Goal: Information Seeking & Learning: Learn about a topic

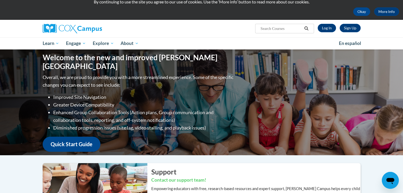
scroll to position [4, 0]
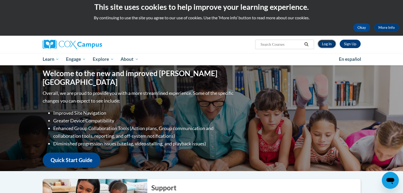
click at [331, 45] on link "Log In" at bounding box center [327, 44] width 18 height 8
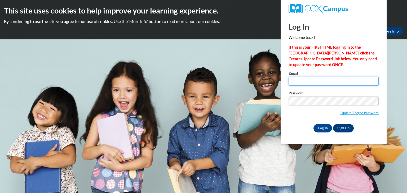
click at [326, 79] on input "Email" at bounding box center [334, 81] width 90 height 9
type input "ahubbard24@ivytech.edu"
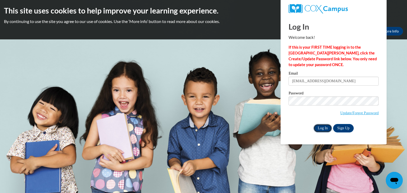
click at [318, 128] on input "Log In" at bounding box center [322, 128] width 19 height 8
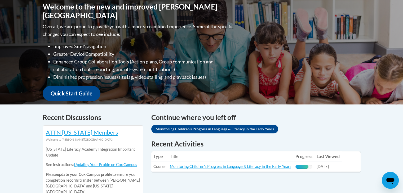
scroll to position [129, 0]
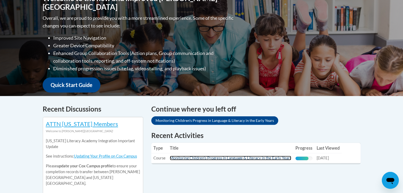
click at [212, 159] on link "Monitoring Children's Progress in Language & Literacy in the Early Years" at bounding box center [230, 158] width 121 height 5
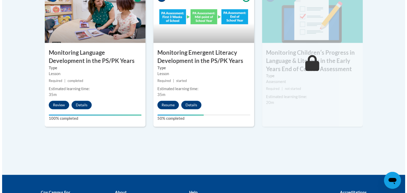
scroll to position [480, 0]
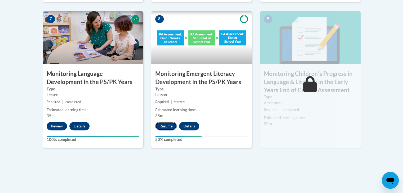
click at [167, 124] on button "Resume" at bounding box center [165, 126] width 21 height 8
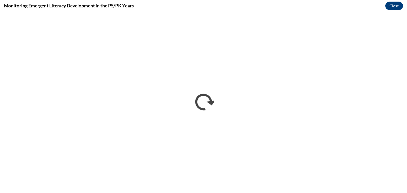
scroll to position [0, 0]
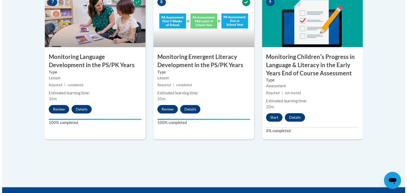
scroll to position [491, 0]
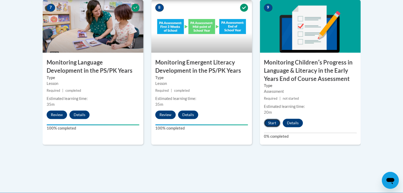
click at [277, 119] on button "Start" at bounding box center [272, 123] width 16 height 8
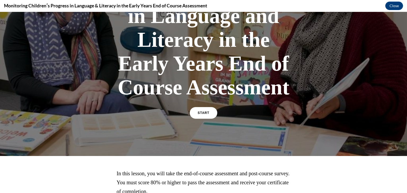
scroll to position [96, 0]
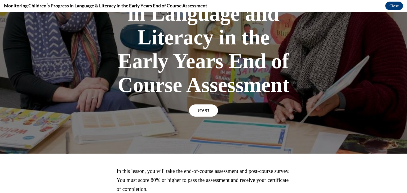
click at [210, 113] on link "START" at bounding box center [203, 111] width 29 height 12
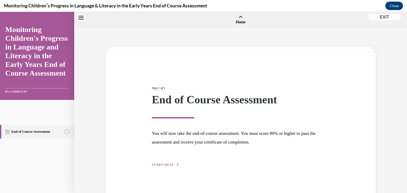
scroll to position [16, 0]
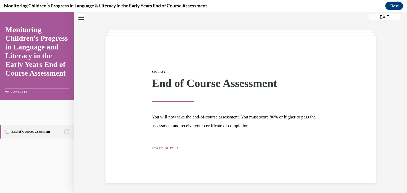
click at [167, 147] on span "START QUIZ" at bounding box center [163, 149] width 22 height 4
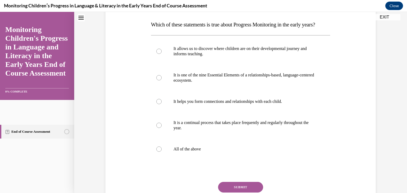
scroll to position [84, 0]
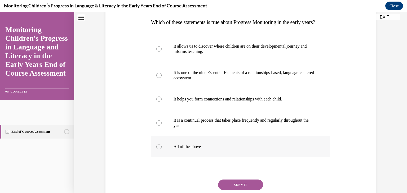
click at [195, 150] on label "All of the above" at bounding box center [240, 146] width 179 height 21
click at [162, 150] on input "All of the above" at bounding box center [158, 146] width 5 height 5
radio input "true"
click at [234, 190] on button "SUBMIT" at bounding box center [240, 185] width 45 height 11
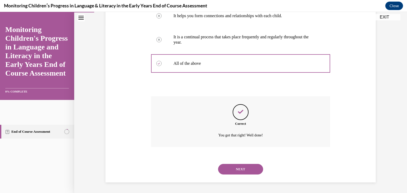
scroll to position [178, 0]
click at [224, 166] on button "NEXT" at bounding box center [240, 169] width 45 height 11
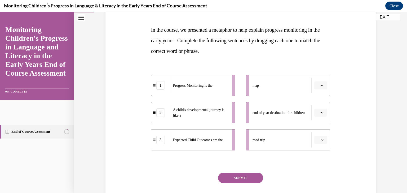
scroll to position [76, 0]
click at [256, 140] on span "road trip" at bounding box center [258, 141] width 13 height 4
click at [321, 140] on icon "button" at bounding box center [322, 140] width 3 height 3
click at [316, 173] on span "2" at bounding box center [317, 173] width 2 height 4
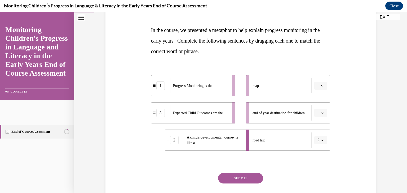
click at [321, 114] on icon "button" at bounding box center [322, 113] width 3 height 3
click at [317, 157] on span "3" at bounding box center [317, 156] width 2 height 4
click at [318, 85] on button "button" at bounding box center [320, 86] width 13 height 8
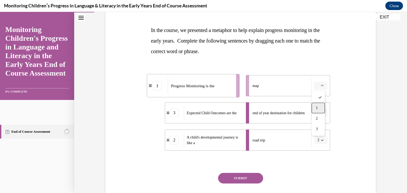
click at [317, 111] on div "1" at bounding box center [318, 108] width 13 height 11
click at [240, 181] on button "SUBMIT" at bounding box center [240, 178] width 45 height 11
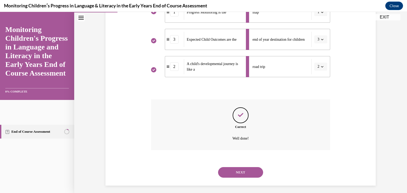
scroll to position [153, 0]
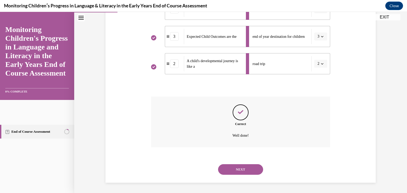
click at [241, 173] on button "NEXT" at bounding box center [240, 170] width 45 height 11
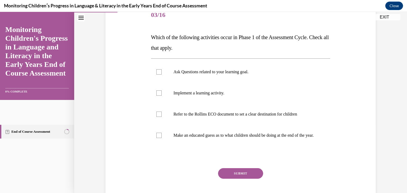
scroll to position [71, 0]
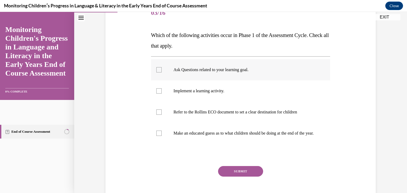
click at [248, 74] on label "Ask Questions related to your learning goal." at bounding box center [240, 69] width 179 height 21
click at [162, 73] on input "Ask Questions related to your learning goal." at bounding box center [158, 69] width 5 height 5
checkbox input "true"
click at [246, 109] on label "Refer to the Rollins ECO document to set a clear destination for children" at bounding box center [240, 112] width 179 height 21
click at [162, 110] on input "Refer to the Rollins ECO document to set a clear destination for children" at bounding box center [158, 112] width 5 height 5
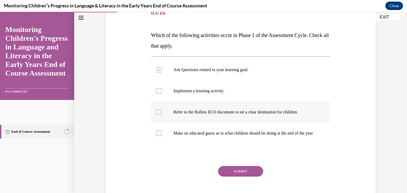
checkbox input "true"
click at [234, 177] on button "SUBMIT" at bounding box center [240, 171] width 45 height 11
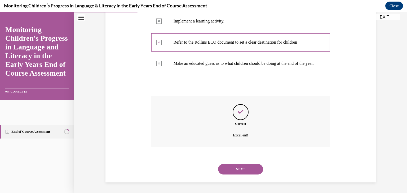
scroll to position [146, 0]
click at [249, 169] on button "NEXT" at bounding box center [240, 169] width 45 height 11
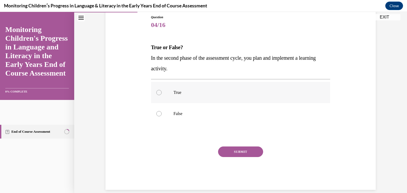
click at [267, 96] on label "True" at bounding box center [240, 92] width 179 height 21
click at [162, 95] on input "True" at bounding box center [158, 92] width 5 height 5
radio input "true"
click at [252, 156] on button "SUBMIT" at bounding box center [240, 152] width 45 height 11
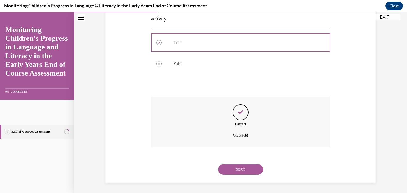
scroll to position [109, 0]
click at [242, 169] on button "NEXT" at bounding box center [240, 169] width 45 height 11
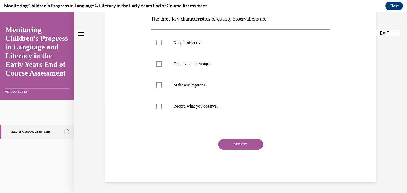
scroll to position [0, 0]
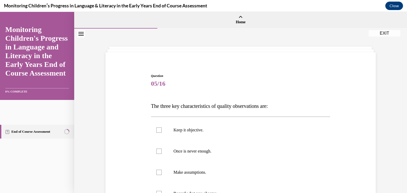
drag, startPoint x: 399, startPoint y: 79, endPoint x: 399, endPoint y: 103, distance: 23.3
click at [399, 103] on div "Question 05/16 The three key characteristics of quality observations are: Keep …" at bounding box center [240, 155] width 333 height 252
click at [371, 98] on div "Question 05/16 The three key characteristics of quality observations are: Keep …" at bounding box center [240, 164] width 273 height 212
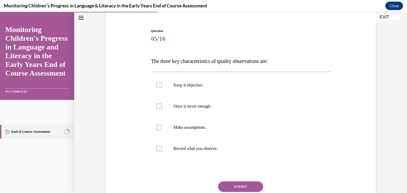
scroll to position [51, 0]
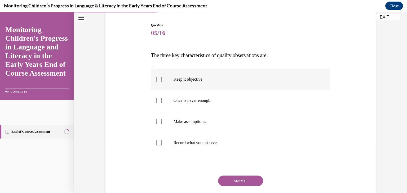
click at [220, 88] on label "Keep it objective." at bounding box center [240, 79] width 179 height 21
click at [162, 82] on input "Keep it objective." at bounding box center [158, 79] width 5 height 5
checkbox input "true"
click at [219, 100] on p "Once is never enough." at bounding box center [246, 100] width 144 height 5
click at [162, 100] on input "Once is never enough." at bounding box center [158, 100] width 5 height 5
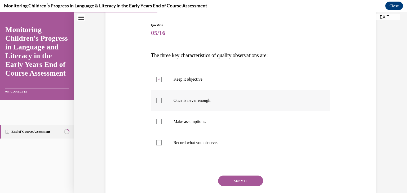
checkbox input "true"
click at [208, 139] on label "Record what you observe." at bounding box center [240, 142] width 179 height 21
click at [162, 140] on input "Record what you observe." at bounding box center [158, 142] width 5 height 5
checkbox input "true"
click at [246, 183] on button "SUBMIT" at bounding box center [240, 181] width 45 height 11
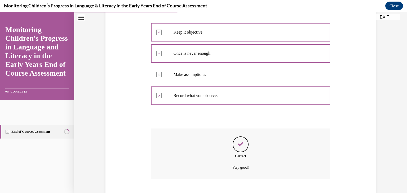
scroll to position [130, 0]
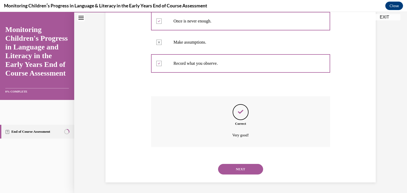
click at [241, 171] on button "NEXT" at bounding box center [240, 169] width 45 height 11
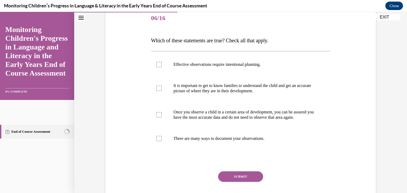
scroll to position [65, 0]
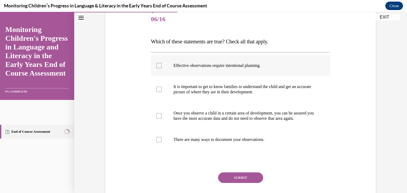
click at [301, 70] on label "Effective observations require intentional planning." at bounding box center [240, 65] width 179 height 21
click at [162, 68] on input "Effective observations require intentional planning." at bounding box center [158, 65] width 5 height 5
checkbox input "true"
click at [273, 92] on p "It is important to get to know families to understand the child and get an accu…" at bounding box center [246, 89] width 144 height 11
click at [162, 92] on input "It is important to get to know families to understand the child and get an accu…" at bounding box center [158, 89] width 5 height 5
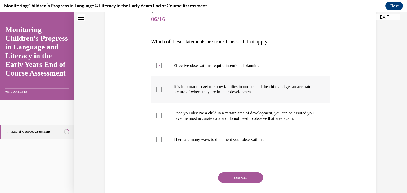
checkbox input "true"
click at [245, 148] on label "There are many ways to document your observations." at bounding box center [240, 139] width 179 height 21
click at [162, 143] on input "There are many ways to document your observations." at bounding box center [158, 139] width 5 height 5
checkbox input "true"
click at [248, 176] on div "Question 06/16 Which of these statements are true? Check all that apply. Effect…" at bounding box center [240, 112] width 179 height 207
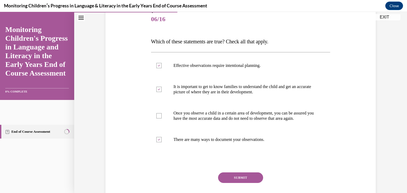
click at [248, 183] on button "SUBMIT" at bounding box center [240, 178] width 45 height 11
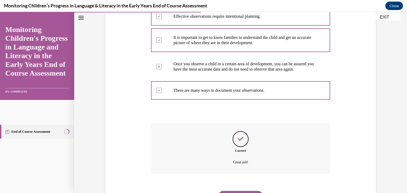
scroll to position [146, 0]
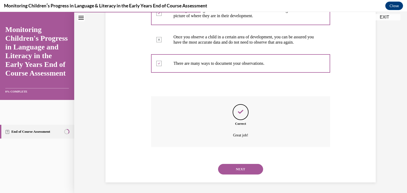
click at [233, 170] on button "NEXT" at bounding box center [240, 169] width 45 height 11
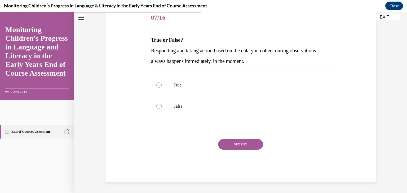
scroll to position [59, 0]
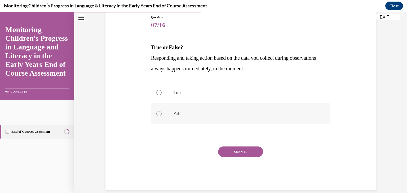
click at [187, 116] on p "False" at bounding box center [246, 113] width 144 height 5
click at [162, 116] on input "False" at bounding box center [158, 113] width 5 height 5
radio input "true"
click at [218, 142] on div "Question 07/16 True or False? Responding and taking action based on the data yo…" at bounding box center [240, 102] width 179 height 175
click at [223, 148] on button "SUBMIT" at bounding box center [240, 152] width 45 height 11
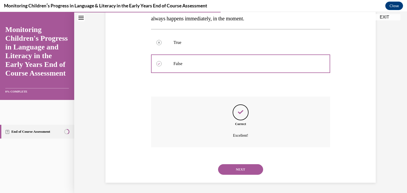
scroll to position [109, 0]
click at [236, 166] on button "NEXT" at bounding box center [240, 169] width 45 height 11
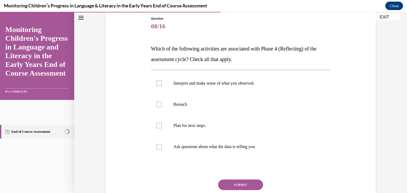
scroll to position [59, 0]
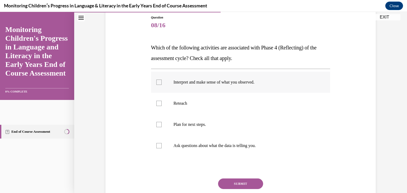
click at [245, 88] on label "Interpret and make sense of what you observed." at bounding box center [240, 82] width 179 height 21
click at [162, 85] on input "Interpret and make sense of what you observed." at bounding box center [158, 82] width 5 height 5
checkbox input "true"
click at [216, 121] on label "Plan for next steps." at bounding box center [240, 124] width 179 height 21
click at [162, 122] on input "Plan for next steps." at bounding box center [158, 124] width 5 height 5
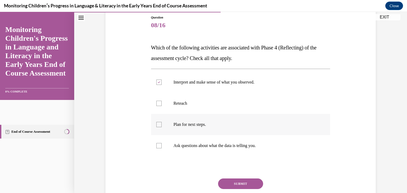
checkbox input "true"
click at [218, 144] on p "Ask questions about what the data is telling you." at bounding box center [246, 145] width 144 height 5
click at [162, 144] on input "Ask questions about what the data is telling you." at bounding box center [158, 145] width 5 height 5
checkbox input "true"
click at [243, 183] on button "SUBMIT" at bounding box center [240, 184] width 45 height 11
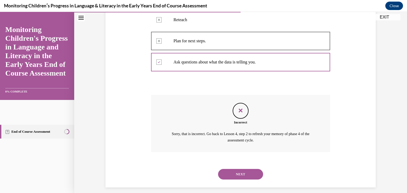
scroll to position [147, 0]
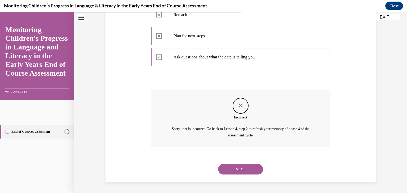
click at [246, 172] on button "NEXT" at bounding box center [240, 169] width 45 height 11
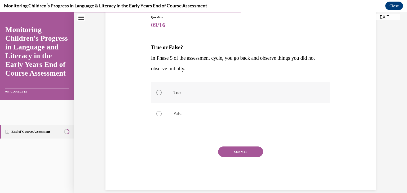
click at [186, 99] on label "True" at bounding box center [240, 92] width 179 height 21
click at [162, 95] on input "True" at bounding box center [158, 92] width 5 height 5
radio input "true"
click at [225, 152] on button "SUBMIT" at bounding box center [240, 152] width 45 height 11
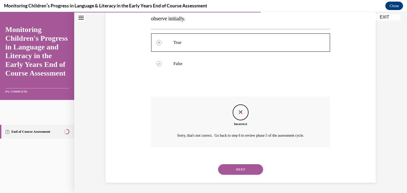
scroll to position [109, 0]
click at [233, 168] on button "NEXT" at bounding box center [240, 169] width 45 height 11
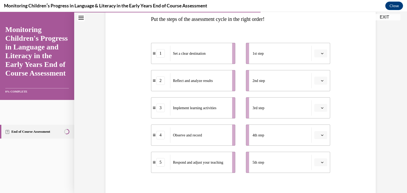
scroll to position [88, 0]
click at [323, 54] on button "button" at bounding box center [320, 53] width 13 height 8
click at [317, 105] on span "4" at bounding box center [317, 107] width 2 height 4
click at [321, 83] on button "button" at bounding box center [320, 80] width 13 height 8
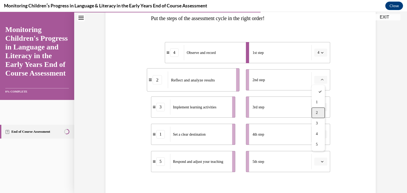
click at [316, 115] on span "2" at bounding box center [317, 113] width 2 height 4
click at [319, 109] on button "button" at bounding box center [320, 107] width 13 height 8
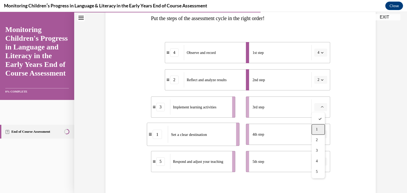
click at [317, 128] on span "1" at bounding box center [317, 130] width 2 height 4
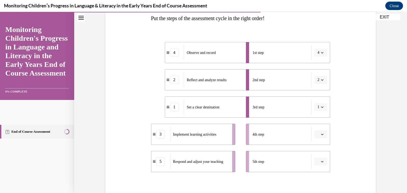
click at [323, 138] on button "button" at bounding box center [320, 135] width 13 height 8
click at [319, 100] on div "3" at bounding box center [318, 101] width 13 height 11
click at [321, 135] on icon "button" at bounding box center [322, 134] width 2 height 1
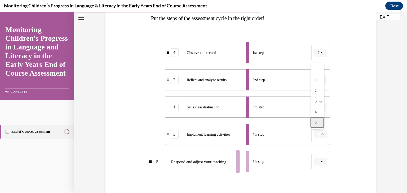
click at [320, 123] on div "5" at bounding box center [317, 122] width 13 height 11
click at [322, 160] on span "button" at bounding box center [322, 162] width 4 height 4
click at [314, 131] on div "3" at bounding box center [318, 128] width 13 height 11
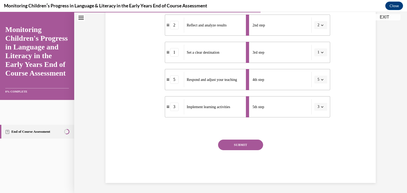
scroll to position [143, 0]
click at [244, 145] on button "SUBMIT" at bounding box center [240, 144] width 45 height 11
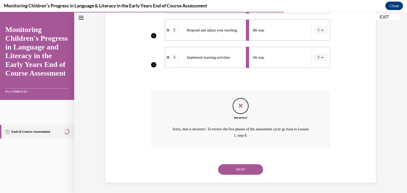
scroll to position [193, 0]
click at [241, 168] on button "NEXT" at bounding box center [240, 169] width 45 height 11
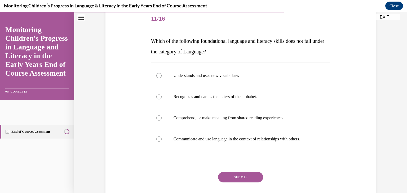
scroll to position [66, 0]
click at [218, 141] on label "Communicate and use language in the context of relationships with others." at bounding box center [240, 138] width 179 height 21
click at [162, 141] on input "Communicate and use language in the context of relationships with others." at bounding box center [158, 138] width 5 height 5
radio input "true"
click at [232, 178] on button "SUBMIT" at bounding box center [240, 177] width 45 height 11
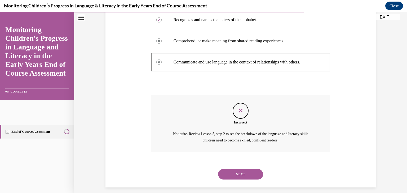
scroll to position [147, 0]
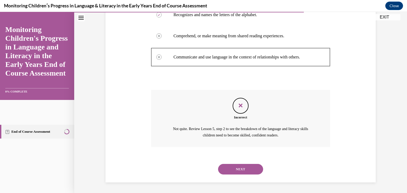
click at [248, 175] on div "NEXT" at bounding box center [240, 169] width 179 height 21
click at [246, 169] on button "NEXT" at bounding box center [240, 169] width 45 height 11
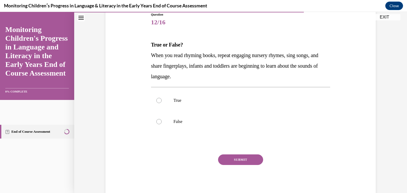
scroll to position [62, 0]
click at [252, 97] on label "True" at bounding box center [240, 100] width 179 height 21
click at [162, 97] on input "True" at bounding box center [158, 99] width 5 height 5
radio input "true"
click at [245, 159] on button "SUBMIT" at bounding box center [240, 159] width 45 height 11
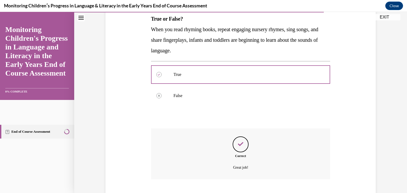
scroll to position [120, 0]
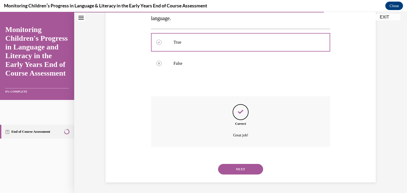
click at [240, 173] on button "NEXT" at bounding box center [240, 169] width 45 height 11
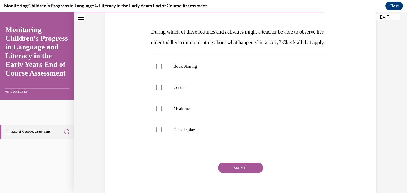
scroll to position [75, 0]
click at [209, 77] on label "Book Sharing" at bounding box center [240, 66] width 179 height 21
click at [162, 69] on input "Book Sharing" at bounding box center [158, 66] width 5 height 5
checkbox input "true"
click at [195, 90] on p "Centers" at bounding box center [246, 87] width 144 height 5
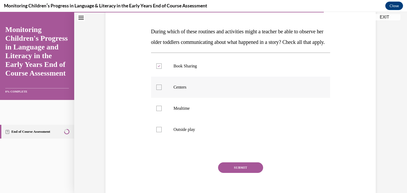
click at [162, 90] on input "Centers" at bounding box center [158, 87] width 5 height 5
checkbox input "true"
click at [195, 111] on label "Mealtime" at bounding box center [240, 108] width 179 height 21
click at [162, 111] on input "Mealtime" at bounding box center [158, 108] width 5 height 5
checkbox input "true"
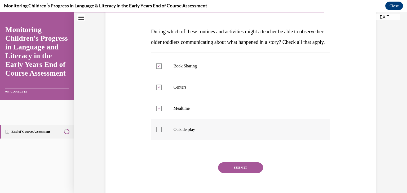
click at [193, 132] on p "Outside play" at bounding box center [246, 129] width 144 height 5
click at [162, 132] on input "Outside play" at bounding box center [158, 129] width 5 height 5
checkbox input "true"
click at [237, 173] on button "SUBMIT" at bounding box center [240, 168] width 45 height 11
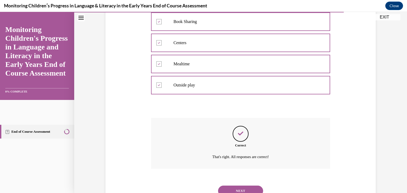
scroll to position [152, 0]
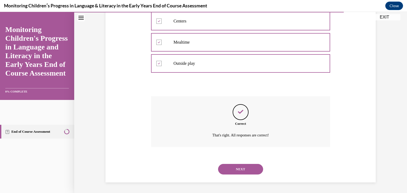
click at [237, 177] on div "NEXT" at bounding box center [240, 169] width 179 height 21
click at [237, 166] on button "NEXT" at bounding box center [240, 169] width 45 height 11
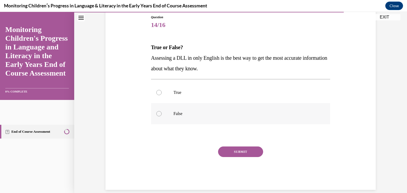
click at [190, 110] on label "False" at bounding box center [240, 113] width 179 height 21
click at [162, 111] on input "False" at bounding box center [158, 113] width 5 height 5
radio input "true"
click at [244, 151] on button "SUBMIT" at bounding box center [240, 152] width 45 height 11
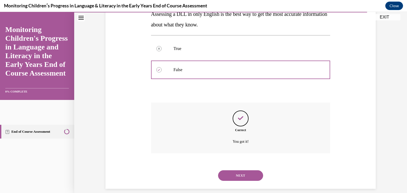
scroll to position [109, 0]
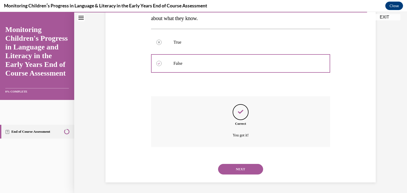
click at [238, 167] on button "NEXT" at bounding box center [240, 169] width 45 height 11
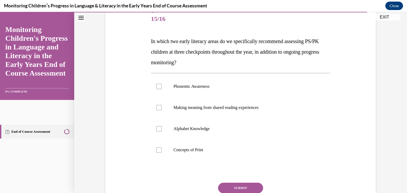
scroll to position [65, 0]
click at [254, 91] on label "Phonemic Awareness" at bounding box center [240, 86] width 179 height 21
click at [162, 89] on input "Phonemic Awareness" at bounding box center [158, 86] width 5 height 5
checkbox input "true"
click at [250, 105] on p "Making meaning from shared reading experiences" at bounding box center [246, 107] width 144 height 5
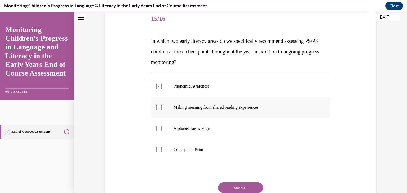
click at [162, 105] on input "Making meaning from shared reading experiences" at bounding box center [158, 107] width 5 height 5
checkbox input "true"
click at [213, 132] on label "Alphabet Knowledge" at bounding box center [240, 128] width 179 height 21
click at [162, 131] on input "Alphabet Knowledge" at bounding box center [158, 128] width 5 height 5
checkbox input "true"
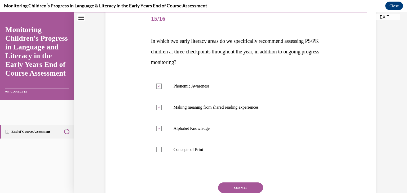
click at [233, 186] on button "SUBMIT" at bounding box center [240, 188] width 45 height 11
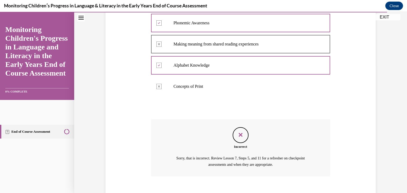
scroll to position [158, 0]
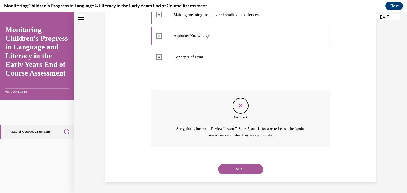
click at [243, 173] on button "NEXT" at bounding box center [240, 169] width 45 height 11
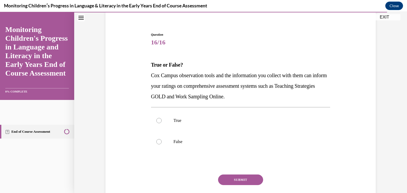
scroll to position [43, 0]
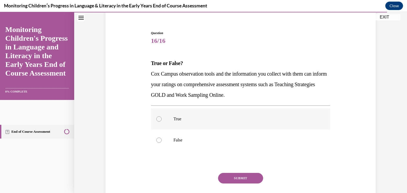
click at [246, 112] on label "True" at bounding box center [240, 119] width 179 height 21
click at [162, 117] on input "True" at bounding box center [158, 119] width 5 height 5
radio input "true"
click at [240, 173] on div "Question 16/16 True or False? Cox Campus observation tools and the information …" at bounding box center [240, 124] width 179 height 186
click at [240, 177] on button "SUBMIT" at bounding box center [240, 178] width 45 height 11
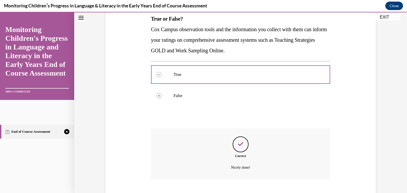
scroll to position [120, 0]
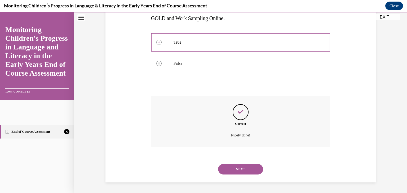
click at [249, 169] on button "NEXT" at bounding box center [240, 169] width 45 height 11
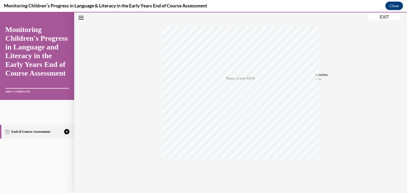
scroll to position [90, 0]
click at [240, 156] on div "TAKE AGAIN" at bounding box center [240, 158] width 19 height 12
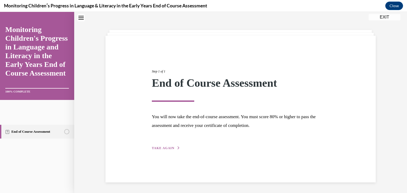
scroll to position [17, 0]
click at [170, 148] on span "TAKE AGAIN" at bounding box center [163, 149] width 23 height 4
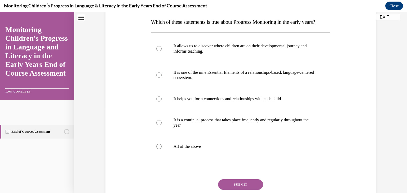
scroll to position [88, 0]
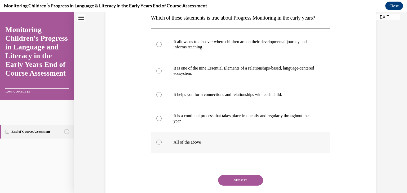
click at [181, 150] on label "All of the above" at bounding box center [240, 142] width 179 height 21
click at [162, 145] on input "All of the above" at bounding box center [158, 142] width 5 height 5
radio input "true"
click at [238, 186] on button "SUBMIT" at bounding box center [240, 180] width 45 height 11
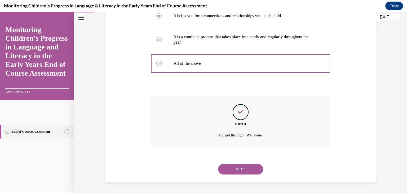
scroll to position [178, 0]
click at [234, 166] on button "NEXT" at bounding box center [240, 169] width 45 height 11
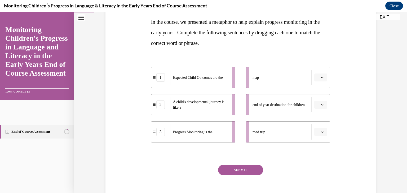
scroll to position [89, 0]
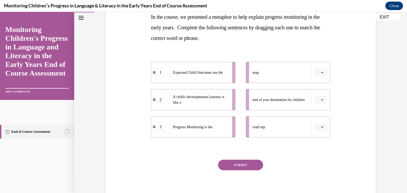
click at [320, 76] on button "button" at bounding box center [320, 73] width 13 height 8
click at [319, 95] on div "1" at bounding box center [318, 95] width 13 height 11
click at [318, 99] on button "button" at bounding box center [320, 100] width 13 height 8
click at [315, 122] on div "1" at bounding box center [318, 122] width 13 height 11
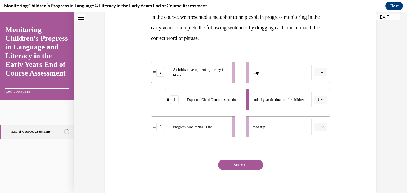
click at [321, 73] on icon "button" at bounding box center [322, 72] width 3 height 3
click at [316, 102] on div "2" at bounding box center [318, 105] width 13 height 11
click at [323, 74] on button "2" at bounding box center [320, 73] width 13 height 8
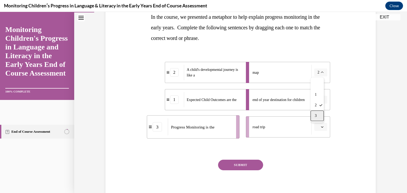
click at [317, 116] on div "3" at bounding box center [317, 116] width 13 height 11
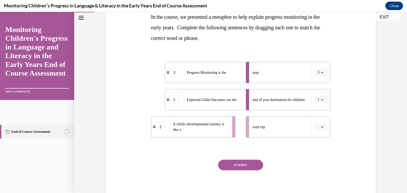
click at [321, 127] on icon "button" at bounding box center [322, 127] width 3 height 3
click at [318, 158] on span "2" at bounding box center [317, 160] width 2 height 4
click at [247, 163] on button "SUBMIT" at bounding box center [240, 165] width 45 height 11
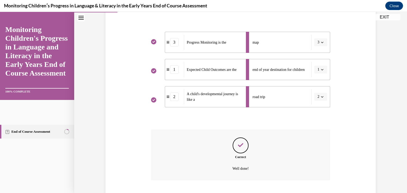
scroll to position [153, 0]
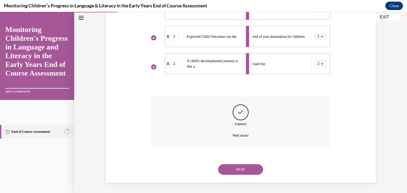
click at [230, 173] on button "NEXT" at bounding box center [240, 170] width 45 height 11
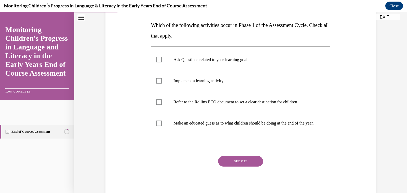
scroll to position [79, 0]
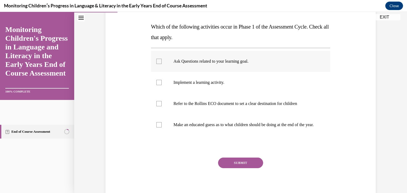
click at [260, 70] on label "Ask Questions related to your learning goal." at bounding box center [240, 61] width 179 height 21
click at [162, 64] on input "Ask Questions related to your learning goal." at bounding box center [158, 61] width 5 height 5
checkbox input "true"
click at [253, 104] on p "Refer to the Rollins ECO document to set a clear destination for children" at bounding box center [246, 103] width 144 height 5
click at [162, 104] on input "Refer to the Rollins ECO document to set a clear destination for children" at bounding box center [158, 103] width 5 height 5
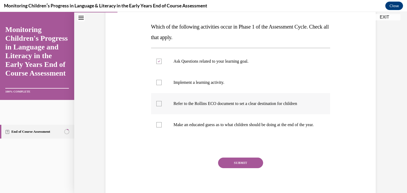
checkbox input "true"
click at [240, 166] on button "SUBMIT" at bounding box center [240, 163] width 45 height 11
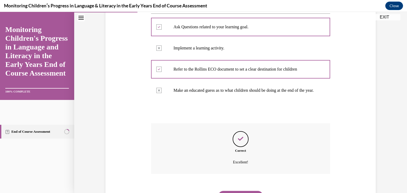
scroll to position [146, 0]
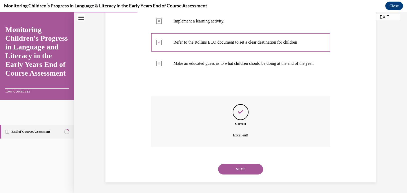
click at [240, 166] on button "NEXT" at bounding box center [240, 169] width 45 height 11
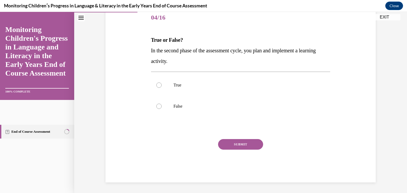
scroll to position [59, 0]
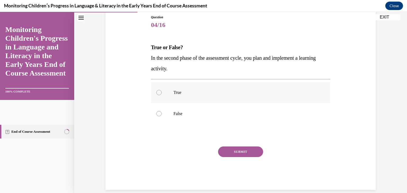
click at [247, 95] on p "True" at bounding box center [246, 92] width 144 height 5
click at [162, 95] on input "True" at bounding box center [158, 92] width 5 height 5
radio input "true"
click at [240, 151] on button "SUBMIT" at bounding box center [240, 152] width 45 height 11
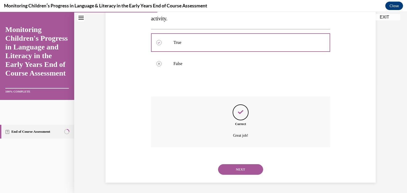
scroll to position [109, 0]
click at [240, 169] on button "NEXT" at bounding box center [240, 169] width 45 height 11
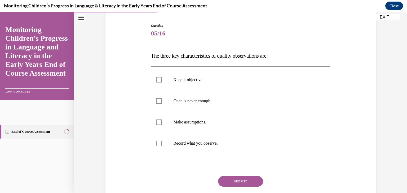
scroll to position [51, 0]
click at [233, 88] on label "Keep it objective." at bounding box center [240, 79] width 179 height 21
click at [162, 82] on input "Keep it objective." at bounding box center [158, 79] width 5 height 5
checkbox input "true"
click at [225, 104] on label "Once is never enough." at bounding box center [240, 100] width 179 height 21
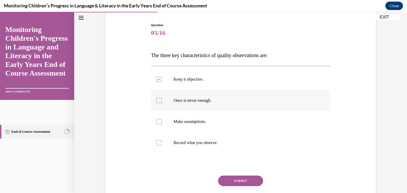
click at [162, 103] on input "Once is never enough." at bounding box center [158, 100] width 5 height 5
checkbox input "true"
click at [214, 147] on label "Record what you observe." at bounding box center [240, 142] width 179 height 21
click at [162, 146] on input "Record what you observe." at bounding box center [158, 142] width 5 height 5
checkbox input "true"
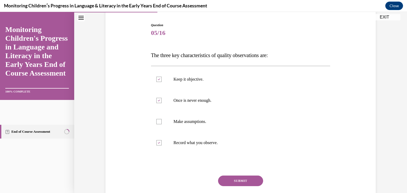
click at [238, 180] on button "SUBMIT" at bounding box center [240, 181] width 45 height 11
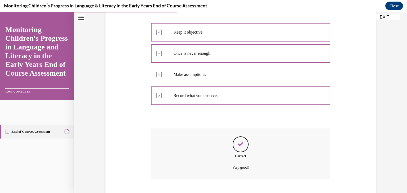
scroll to position [130, 0]
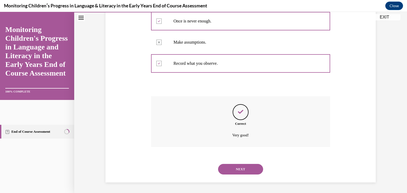
click at [241, 174] on button "NEXT" at bounding box center [240, 169] width 45 height 11
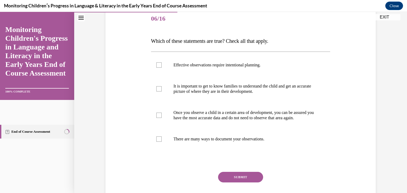
scroll to position [67, 0]
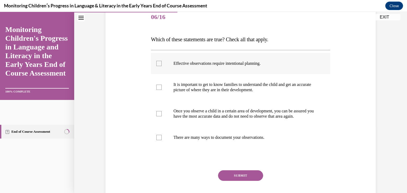
click at [262, 66] on p "Effective observations require intentional planning." at bounding box center [246, 63] width 144 height 5
click at [162, 66] on input "Effective observations require intentional planning." at bounding box center [158, 63] width 5 height 5
checkbox input "true"
click at [263, 85] on p "It is important to get to know families to understand the child and get an accu…" at bounding box center [246, 87] width 144 height 11
click at [162, 85] on input "It is important to get to know families to understand the child and get an accu…" at bounding box center [158, 87] width 5 height 5
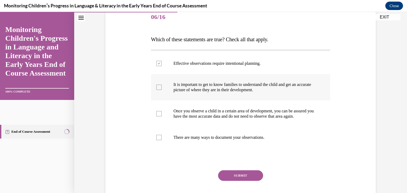
checkbox input "true"
click at [231, 147] on label "There are many ways to document your observations." at bounding box center [240, 137] width 179 height 21
click at [162, 140] on input "There are many ways to document your observations." at bounding box center [158, 137] width 5 height 5
checkbox input "true"
click at [231, 179] on button "SUBMIT" at bounding box center [240, 176] width 45 height 11
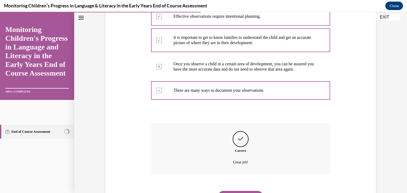
scroll to position [146, 0]
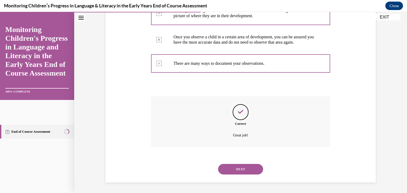
click at [241, 169] on button "NEXT" at bounding box center [240, 169] width 45 height 11
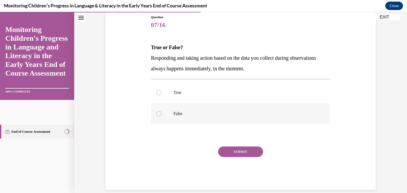
click at [210, 118] on label "False" at bounding box center [240, 113] width 179 height 21
click at [162, 117] on input "False" at bounding box center [158, 113] width 5 height 5
radio input "true"
click at [229, 150] on button "SUBMIT" at bounding box center [240, 152] width 45 height 11
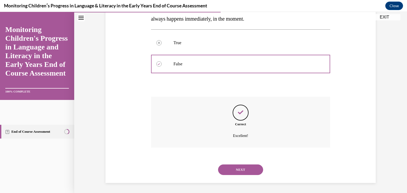
scroll to position [109, 0]
click at [237, 170] on button "NEXT" at bounding box center [240, 169] width 45 height 11
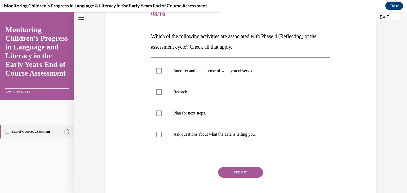
scroll to position [73, 0]
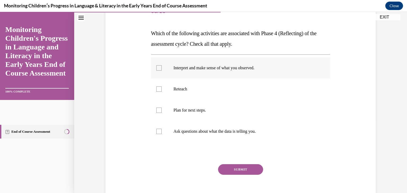
click at [230, 69] on p "Interpret and make sense of what you observed." at bounding box center [246, 67] width 144 height 5
click at [162, 69] on input "Interpret and make sense of what you observed." at bounding box center [158, 67] width 5 height 5
checkbox input "true"
click at [209, 132] on p "Ask questions about what the data is telling you." at bounding box center [246, 131] width 144 height 5
click at [162, 132] on input "Ask questions about what the data is telling you." at bounding box center [158, 131] width 5 height 5
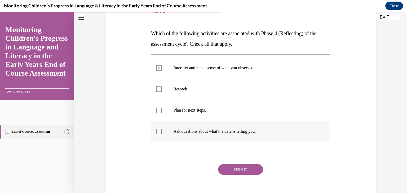
checkbox input "true"
click at [219, 119] on label "Plan for next steps." at bounding box center [240, 110] width 179 height 21
click at [162, 113] on input "Plan for next steps." at bounding box center [158, 110] width 5 height 5
checkbox input "true"
click at [234, 168] on button "SUBMIT" at bounding box center [240, 170] width 45 height 11
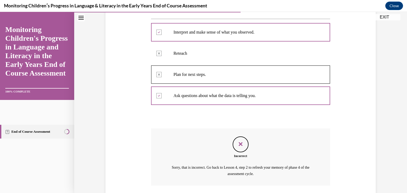
scroll to position [147, 0]
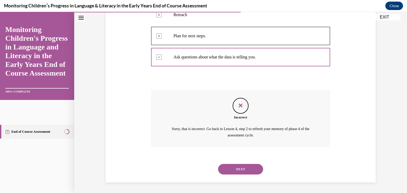
click at [239, 171] on button "NEXT" at bounding box center [240, 169] width 45 height 11
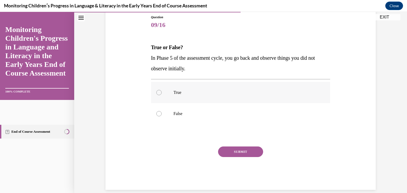
click at [169, 99] on label "True" at bounding box center [240, 92] width 179 height 21
click at [162, 95] on input "True" at bounding box center [158, 92] width 5 height 5
radio input "true"
click at [220, 152] on button "SUBMIT" at bounding box center [240, 152] width 45 height 11
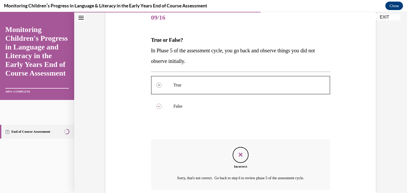
scroll to position [109, 0]
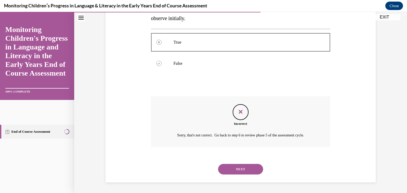
click at [234, 168] on button "NEXT" at bounding box center [240, 169] width 45 height 11
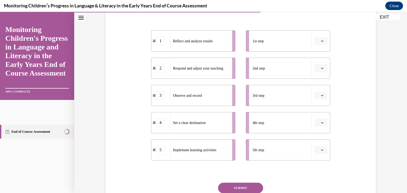
scroll to position [99, 0]
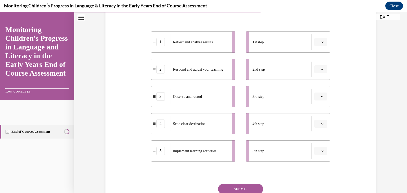
click at [320, 153] on span "button" at bounding box center [322, 151] width 4 height 4
click at [317, 109] on div "2" at bounding box center [318, 107] width 13 height 11
click at [321, 43] on icon "button" at bounding box center [322, 42] width 2 height 1
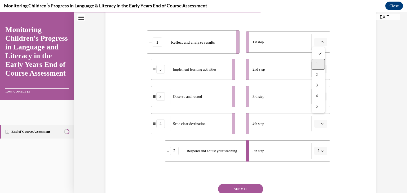
click at [317, 64] on span "1" at bounding box center [317, 64] width 2 height 4
click at [323, 43] on button "1" at bounding box center [320, 42] width 13 height 8
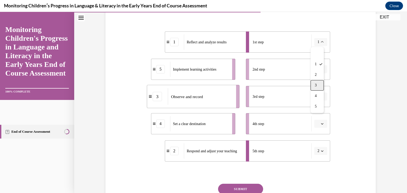
click at [315, 86] on span "3" at bounding box center [316, 85] width 2 height 4
click at [322, 94] on button "button" at bounding box center [320, 97] width 13 height 8
click at [321, 68] on icon "button" at bounding box center [322, 69] width 3 height 3
click at [318, 92] on span "1" at bounding box center [317, 92] width 2 height 4
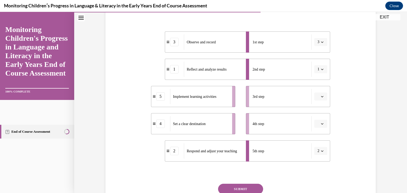
click at [320, 101] on li "3rd step" at bounding box center [288, 96] width 84 height 21
click at [321, 96] on icon "button" at bounding box center [322, 96] width 3 height 3
click at [318, 147] on div "4" at bounding box center [318, 150] width 13 height 11
click at [320, 126] on button "button" at bounding box center [320, 124] width 13 height 8
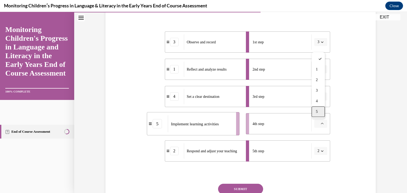
click at [317, 110] on span "5" at bounding box center [317, 112] width 2 height 4
click at [317, 123] on button "5" at bounding box center [320, 124] width 13 height 8
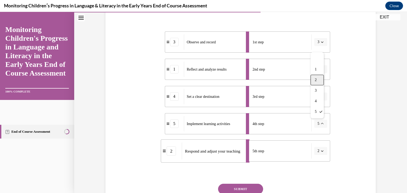
click at [318, 80] on div "2" at bounding box center [317, 80] width 13 height 11
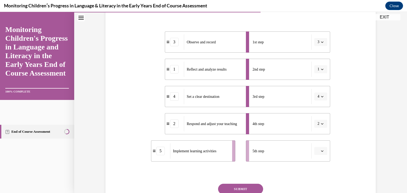
click at [320, 153] on span "button" at bounding box center [322, 151] width 4 height 4
click at [318, 131] on div "4" at bounding box center [318, 128] width 13 height 11
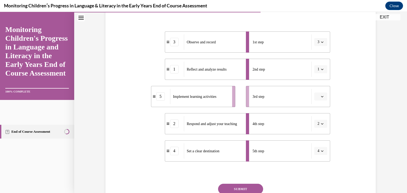
click at [317, 154] on button "4" at bounding box center [320, 151] width 13 height 8
click at [319, 140] on div "5" at bounding box center [317, 139] width 13 height 11
click at [321, 96] on icon "button" at bounding box center [322, 96] width 3 height 3
click at [316, 147] on div "4" at bounding box center [318, 150] width 13 height 11
click at [244, 187] on button "SUBMIT" at bounding box center [240, 189] width 45 height 11
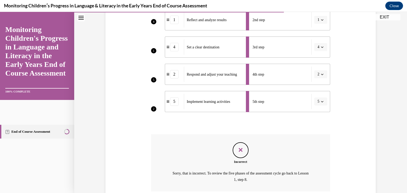
scroll to position [173, 0]
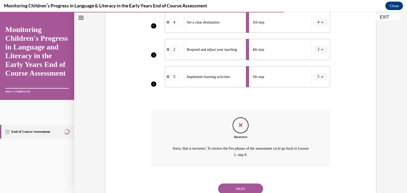
click at [253, 182] on div "NEXT" at bounding box center [240, 189] width 179 height 21
click at [251, 189] on button "NEXT" at bounding box center [240, 189] width 45 height 11
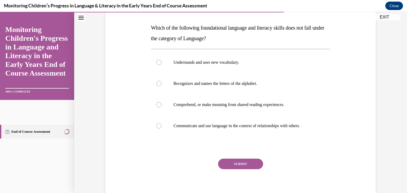
scroll to position [77, 0]
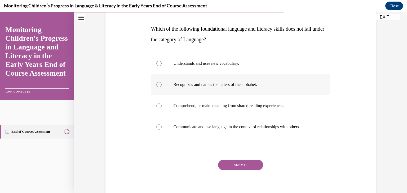
click at [252, 86] on p "Recognizes and names the letters of the alphabet." at bounding box center [246, 84] width 144 height 5
click at [162, 86] on input "Recognizes and names the letters of the alphabet." at bounding box center [158, 84] width 5 height 5
radio input "true"
click at [249, 167] on button "SUBMIT" at bounding box center [240, 165] width 45 height 11
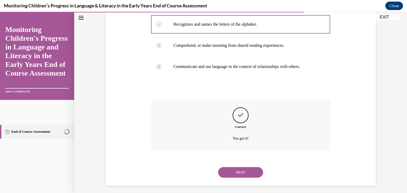
scroll to position [141, 0]
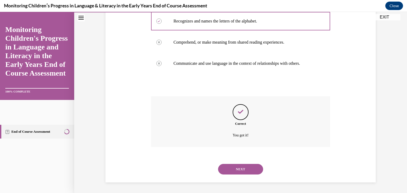
click at [245, 167] on button "NEXT" at bounding box center [240, 169] width 45 height 11
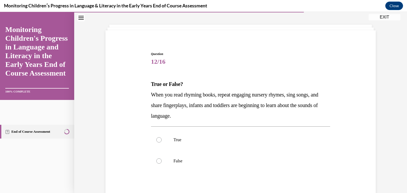
scroll to position [25, 0]
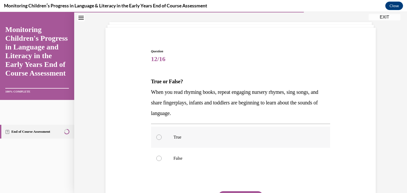
click at [215, 140] on label "True" at bounding box center [240, 137] width 179 height 21
click at [162, 140] on input "True" at bounding box center [158, 137] width 5 height 5
radio input "true"
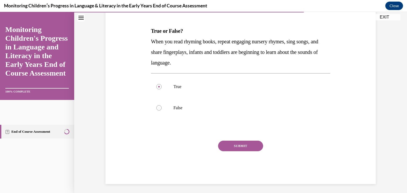
scroll to position [77, 0]
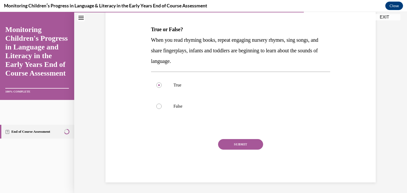
click at [230, 148] on button "SUBMIT" at bounding box center [240, 144] width 45 height 11
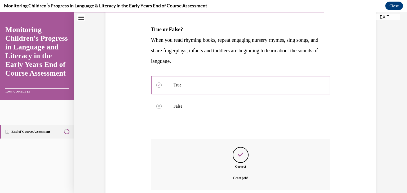
scroll to position [120, 0]
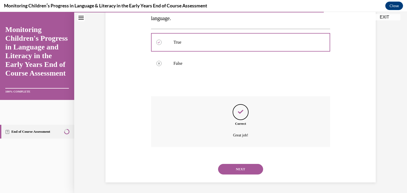
click at [238, 169] on button "NEXT" at bounding box center [240, 169] width 45 height 11
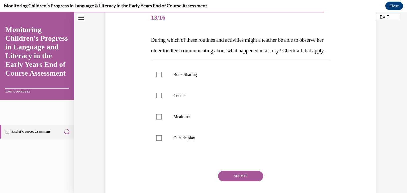
scroll to position [69, 0]
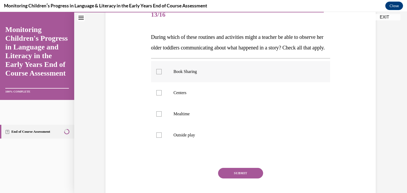
click at [174, 82] on label "Book Sharing" at bounding box center [240, 71] width 179 height 21
click at [162, 74] on input "Book Sharing" at bounding box center [158, 71] width 5 height 5
checkbox input "true"
click at [177, 104] on label "Centers" at bounding box center [240, 92] width 179 height 21
click at [162, 96] on input "Centers" at bounding box center [158, 92] width 5 height 5
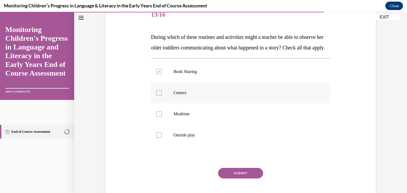
checkbox input "true"
click at [181, 121] on label "Mealtime" at bounding box center [240, 114] width 179 height 21
click at [162, 117] on input "Mealtime" at bounding box center [158, 114] width 5 height 5
checkbox input "true"
click at [188, 138] on p "Outside play" at bounding box center [246, 135] width 144 height 5
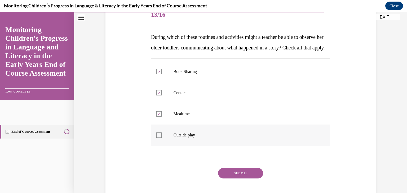
click at [162, 138] on input "Outside play" at bounding box center [158, 135] width 5 height 5
checkbox input "true"
click at [240, 179] on button "SUBMIT" at bounding box center [240, 173] width 45 height 11
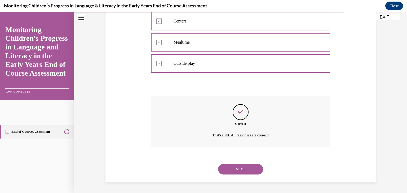
scroll to position [152, 0]
click at [234, 166] on button "NEXT" at bounding box center [240, 169] width 45 height 11
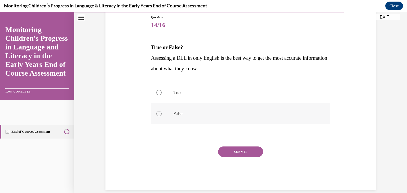
click at [177, 116] on p "False" at bounding box center [246, 113] width 144 height 5
click at [162, 116] on input "False" at bounding box center [158, 113] width 5 height 5
radio input "true"
click at [234, 150] on button "SUBMIT" at bounding box center [240, 152] width 45 height 11
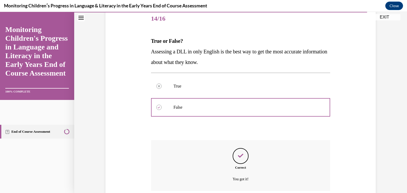
scroll to position [109, 0]
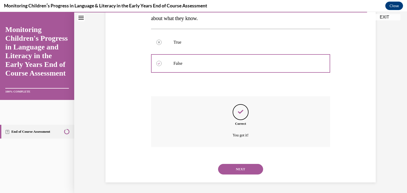
click at [238, 167] on button "NEXT" at bounding box center [240, 169] width 45 height 11
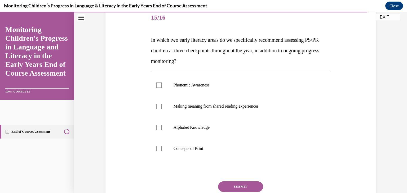
scroll to position [69, 0]
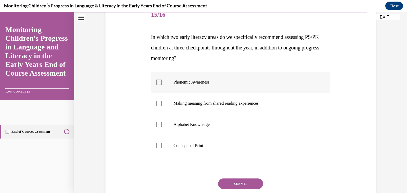
click at [243, 86] on label "Phonemic Awareness" at bounding box center [240, 82] width 179 height 21
click at [162, 85] on input "Phonemic Awareness" at bounding box center [158, 82] width 5 height 5
checkbox input "true"
click at [243, 100] on label "Making meaning from shared reading experiences" at bounding box center [240, 103] width 179 height 21
click at [162, 101] on input "Making meaning from shared reading experiences" at bounding box center [158, 103] width 5 height 5
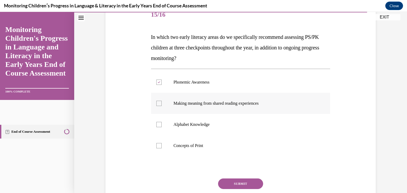
checkbox input "true"
click at [207, 140] on label "Concepts of Print" at bounding box center [240, 145] width 179 height 21
click at [162, 143] on input "Concepts of Print" at bounding box center [158, 145] width 5 height 5
checkbox input "true"
click at [234, 188] on button "SUBMIT" at bounding box center [240, 184] width 45 height 11
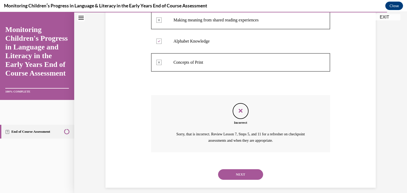
scroll to position [158, 0]
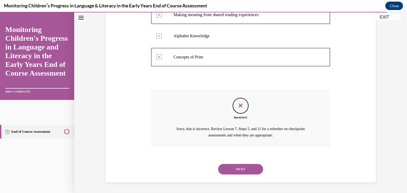
click at [238, 163] on div "NEXT" at bounding box center [240, 169] width 179 height 21
click at [239, 170] on button "NEXT" at bounding box center [240, 169] width 45 height 11
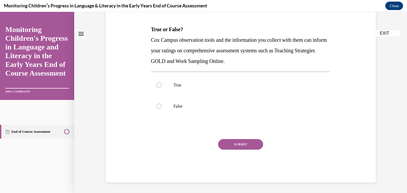
scroll to position [0, 0]
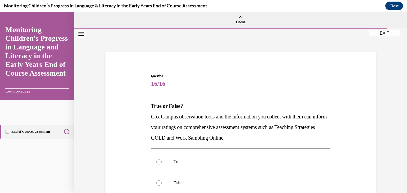
click at [239, 170] on label "True" at bounding box center [240, 162] width 179 height 21
click at [162, 165] on input "True" at bounding box center [158, 161] width 5 height 5
radio input "true"
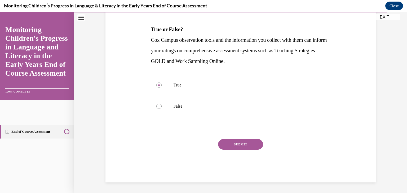
click at [227, 150] on div "SUBMIT" at bounding box center [240, 152] width 179 height 26
click at [228, 149] on button "SUBMIT" at bounding box center [240, 144] width 45 height 11
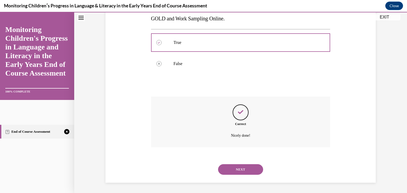
scroll to position [120, 0]
click at [251, 168] on button "NEXT" at bounding box center [240, 169] width 45 height 11
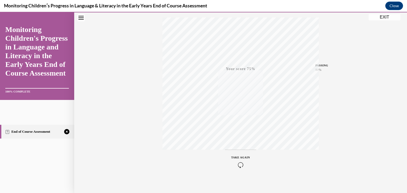
scroll to position [90, 0]
click at [237, 162] on icon "button" at bounding box center [240, 161] width 19 height 6
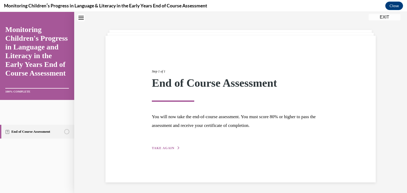
scroll to position [17, 0]
click at [164, 147] on span "TAKE AGAIN" at bounding box center [163, 149] width 23 height 4
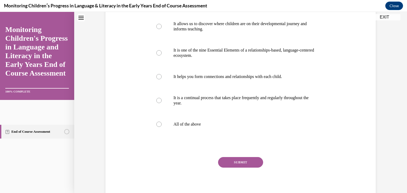
scroll to position [108, 0]
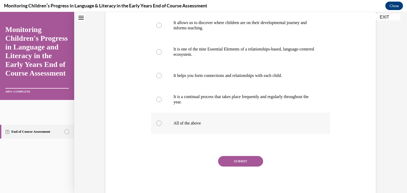
click at [181, 126] on p "All of the above" at bounding box center [246, 123] width 144 height 5
click at [162, 126] on input "All of the above" at bounding box center [158, 123] width 5 height 5
radio input "true"
click at [231, 167] on button "SUBMIT" at bounding box center [240, 161] width 45 height 11
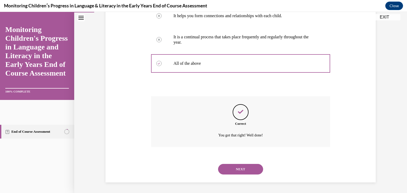
scroll to position [178, 0]
click at [223, 175] on button "NEXT" at bounding box center [240, 169] width 45 height 11
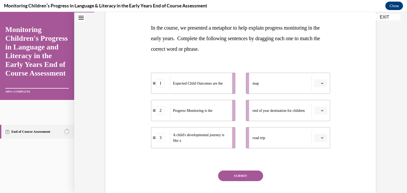
scroll to position [82, 0]
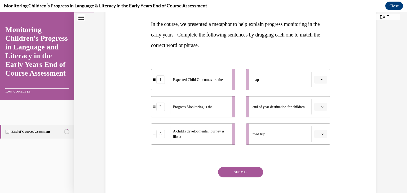
click at [314, 80] on button "button" at bounding box center [320, 80] width 13 height 8
click at [314, 103] on div "1" at bounding box center [318, 102] width 13 height 11
click at [321, 107] on icon "button" at bounding box center [322, 107] width 3 height 3
click at [321, 132] on div "1" at bounding box center [318, 129] width 13 height 11
click at [318, 82] on button "button" at bounding box center [320, 80] width 13 height 8
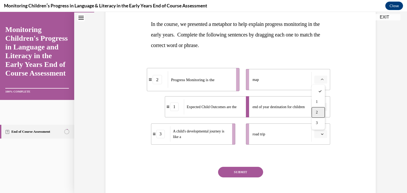
click at [317, 112] on span "2" at bounding box center [317, 112] width 2 height 4
click at [321, 134] on icon "button" at bounding box center [322, 134] width 3 height 3
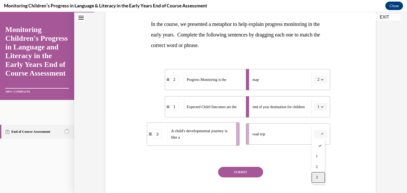
click at [317, 174] on div "3" at bounding box center [318, 177] width 13 height 11
click at [253, 176] on button "SUBMIT" at bounding box center [240, 172] width 45 height 11
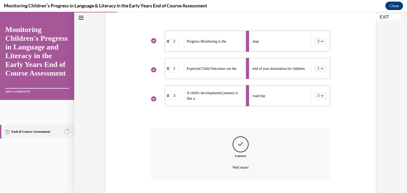
scroll to position [153, 0]
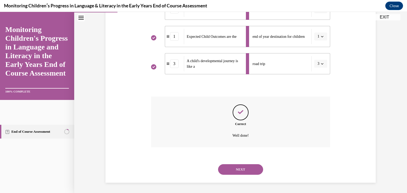
click at [249, 171] on button "NEXT" at bounding box center [240, 170] width 45 height 11
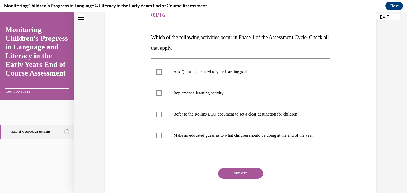
scroll to position [69, 0]
click at [217, 78] on label "Ask Questions related to your learning goal." at bounding box center [240, 71] width 179 height 21
click at [162, 75] on input "Ask Questions related to your learning goal." at bounding box center [158, 71] width 5 height 5
checkbox input "true"
click at [219, 110] on label "Refer to the Rollins ECO document to set a clear destination for children" at bounding box center [240, 114] width 179 height 21
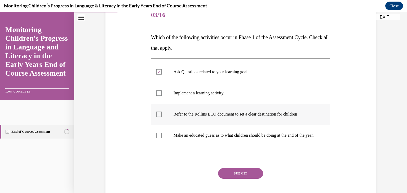
click at [162, 112] on input "Refer to the Rollins ECO document to set a clear destination for children" at bounding box center [158, 114] width 5 height 5
checkbox input "true"
click at [239, 179] on button "SUBMIT" at bounding box center [240, 174] width 45 height 11
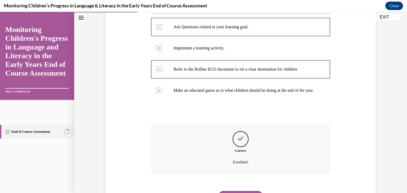
scroll to position [146, 0]
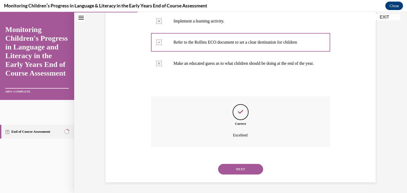
click at [232, 168] on button "NEXT" at bounding box center [240, 169] width 45 height 11
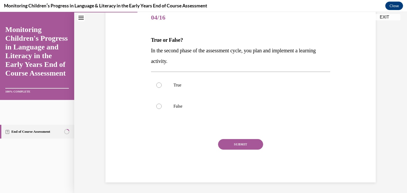
scroll to position [59, 0]
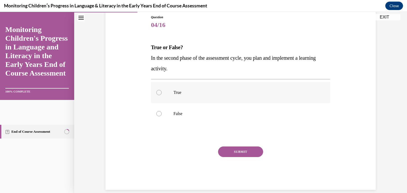
click at [202, 99] on label "True" at bounding box center [240, 92] width 179 height 21
click at [162, 95] on input "True" at bounding box center [158, 92] width 5 height 5
radio input "true"
click at [235, 156] on button "SUBMIT" at bounding box center [240, 152] width 45 height 11
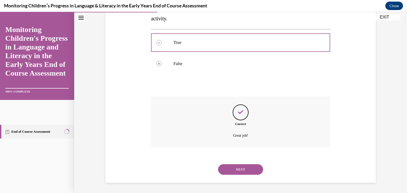
scroll to position [109, 0]
click at [240, 165] on button "NEXT" at bounding box center [240, 169] width 45 height 11
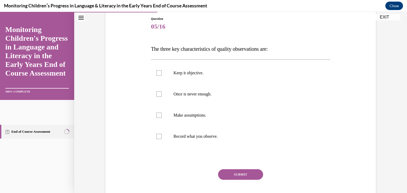
scroll to position [59, 0]
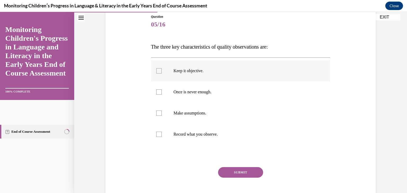
click at [213, 74] on label "Keep it objective." at bounding box center [240, 70] width 179 height 21
click at [162, 74] on input "Keep it objective." at bounding box center [158, 70] width 5 height 5
checkbox input "true"
click at [209, 102] on label "Once is never enough." at bounding box center [240, 92] width 179 height 21
click at [162, 95] on input "Once is never enough." at bounding box center [158, 92] width 5 height 5
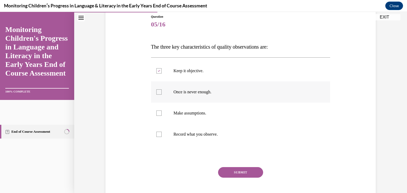
checkbox input "true"
click at [212, 141] on label "Record what you observe." at bounding box center [240, 134] width 179 height 21
click at [162, 137] on input "Record what you observe." at bounding box center [158, 134] width 5 height 5
checkbox input "true"
click at [226, 169] on button "SUBMIT" at bounding box center [240, 172] width 45 height 11
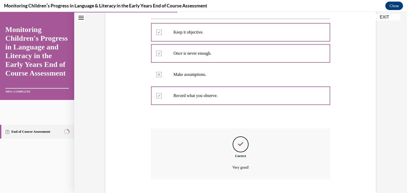
scroll to position [130, 0]
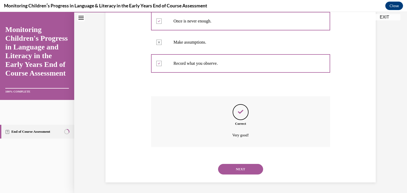
click at [226, 169] on button "NEXT" at bounding box center [240, 169] width 45 height 11
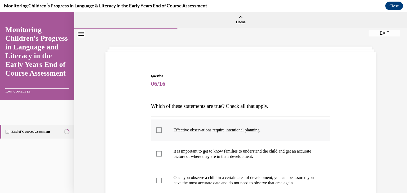
click at [206, 134] on label "Effective observations require intentional planning." at bounding box center [240, 130] width 179 height 21
click at [162, 133] on input "Effective observations require intentional planning." at bounding box center [158, 130] width 5 height 5
checkbox input "true"
click at [210, 155] on p "It is important to get to know families to understand the child and get an accu…" at bounding box center [246, 154] width 144 height 11
click at [162, 155] on input "It is important to get to know families to understand the child and get an accu…" at bounding box center [158, 154] width 5 height 5
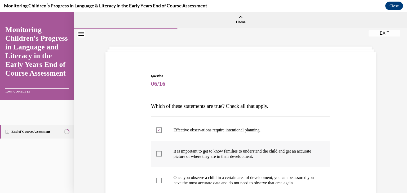
checkbox input "true"
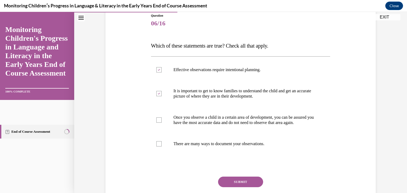
scroll to position [61, 0]
click at [279, 147] on p "There are many ways to document your observations." at bounding box center [246, 143] width 144 height 5
click at [162, 147] on input "There are many ways to document your observations." at bounding box center [158, 143] width 5 height 5
checkbox input "true"
click at [252, 187] on button "SUBMIT" at bounding box center [240, 182] width 45 height 11
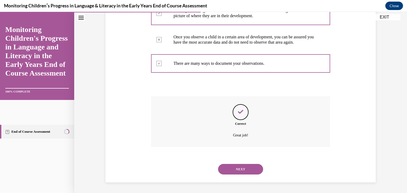
scroll to position [146, 0]
click at [241, 170] on button "NEXT" at bounding box center [240, 169] width 45 height 11
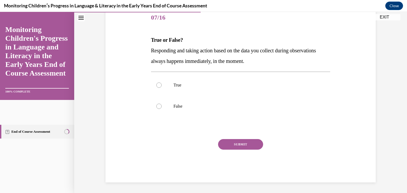
scroll to position [59, 0]
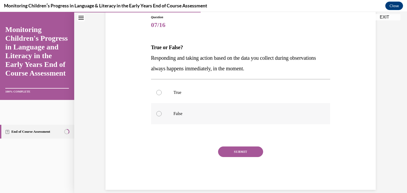
click at [192, 108] on label "False" at bounding box center [240, 113] width 179 height 21
click at [162, 111] on input "False" at bounding box center [158, 113] width 5 height 5
radio input "true"
click at [244, 152] on button "SUBMIT" at bounding box center [240, 152] width 45 height 11
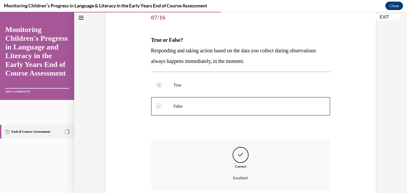
scroll to position [109, 0]
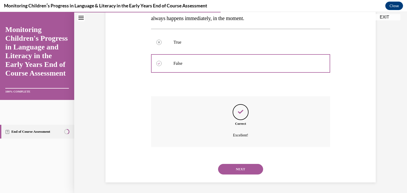
click at [242, 171] on button "NEXT" at bounding box center [240, 169] width 45 height 11
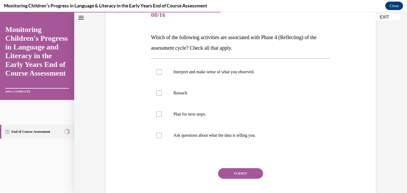
scroll to position [69, 0]
click at [244, 68] on label "Interpret and make sense of what you observed." at bounding box center [240, 71] width 179 height 21
click at [162, 69] on input "Interpret and make sense of what you observed." at bounding box center [158, 71] width 5 height 5
checkbox input "true"
click at [221, 110] on label "Plan for next steps." at bounding box center [240, 114] width 179 height 21
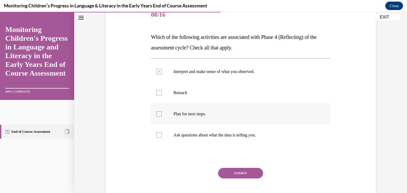
click at [162, 112] on input "Plan for next steps." at bounding box center [158, 114] width 5 height 5
checkbox input "true"
click at [219, 98] on label "Reteach" at bounding box center [240, 92] width 179 height 21
click at [162, 96] on input "Reteach" at bounding box center [158, 92] width 5 height 5
checkbox input "true"
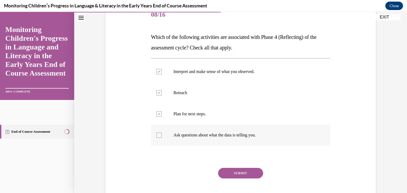
click at [228, 130] on label "Ask questions about what the data is telling you." at bounding box center [240, 135] width 179 height 21
click at [162, 133] on input "Ask questions about what the data is telling you." at bounding box center [158, 135] width 5 height 5
checkbox input "true"
click at [237, 171] on button "SUBMIT" at bounding box center [240, 173] width 45 height 11
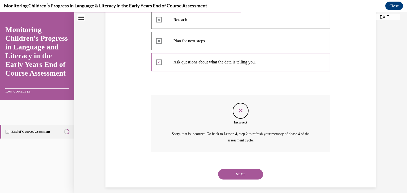
scroll to position [147, 0]
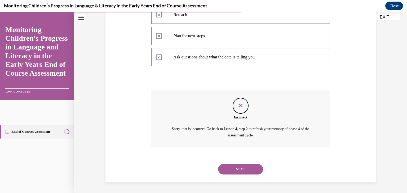
click at [246, 163] on div "NEXT" at bounding box center [240, 169] width 179 height 21
click at [246, 172] on button "NEXT" at bounding box center [240, 169] width 45 height 11
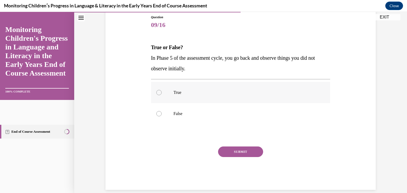
click at [209, 97] on label "True" at bounding box center [240, 92] width 179 height 21
click at [162, 95] on input "True" at bounding box center [158, 92] width 5 height 5
radio input "true"
click at [236, 148] on button "SUBMIT" at bounding box center [240, 152] width 45 height 11
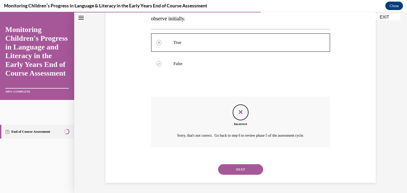
scroll to position [109, 0]
click at [243, 167] on button "NEXT" at bounding box center [240, 169] width 45 height 11
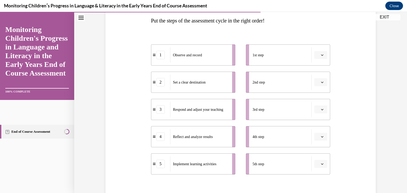
scroll to position [86, 0]
click at [386, 16] on button "EXIT" at bounding box center [385, 17] width 32 height 6
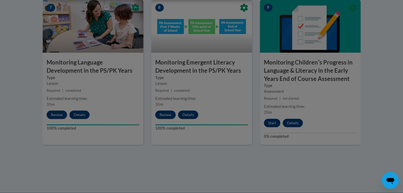
click at [273, 124] on div at bounding box center [201, 96] width 403 height 193
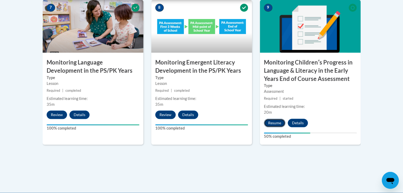
click at [271, 124] on button "Resume" at bounding box center [274, 123] width 21 height 8
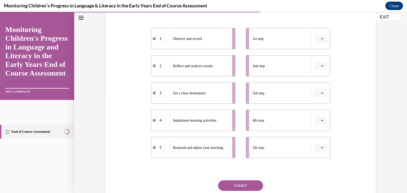
scroll to position [143, 0]
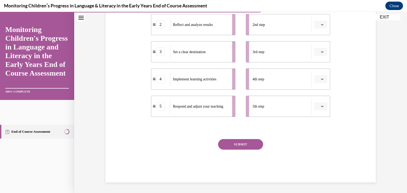
click at [320, 81] on span "button" at bounding box center [322, 79] width 4 height 4
click at [323, 111] on div "2" at bounding box center [318, 112] width 13 height 11
click at [317, 80] on span "2" at bounding box center [318, 79] width 2 height 5
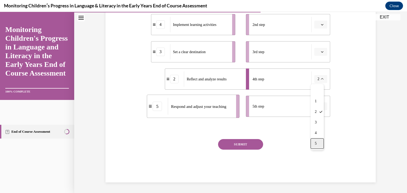
click at [317, 141] on div "5" at bounding box center [317, 144] width 13 height 11
click at [322, 108] on button "button" at bounding box center [320, 107] width 13 height 8
click at [316, 140] on span "2" at bounding box center [317, 139] width 2 height 4
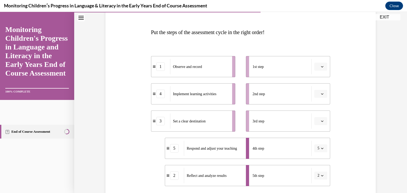
scroll to position [73, 0]
click at [320, 69] on span "button" at bounding box center [322, 68] width 4 height 4
click at [318, 87] on div "1" at bounding box center [318, 90] width 13 height 11
click at [320, 96] on span "button" at bounding box center [322, 95] width 4 height 4
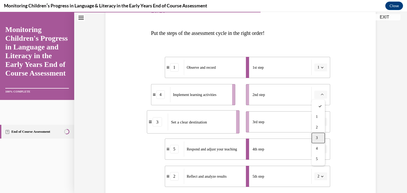
click at [320, 138] on div "3" at bounding box center [318, 138] width 13 height 11
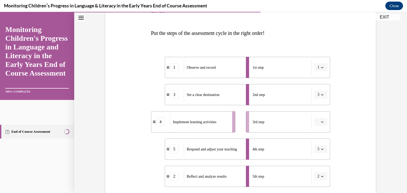
click at [323, 124] on button "button" at bounding box center [320, 122] width 13 height 8
click at [318, 172] on div "4" at bounding box center [318, 176] width 13 height 11
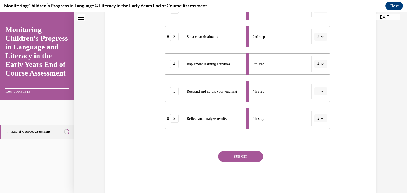
scroll to position [143, 0]
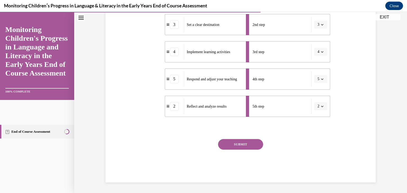
click at [238, 146] on button "SUBMIT" at bounding box center [240, 144] width 45 height 11
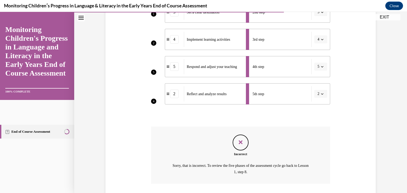
scroll to position [193, 0]
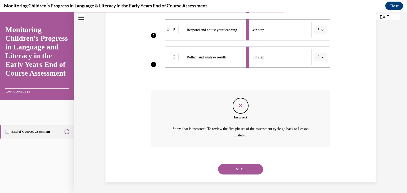
click at [251, 170] on button "NEXT" at bounding box center [240, 169] width 45 height 11
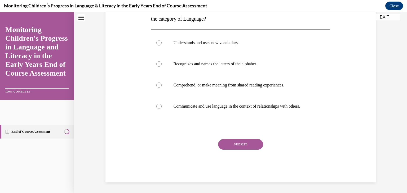
scroll to position [0, 0]
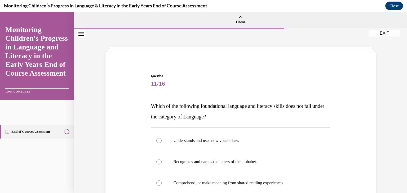
click at [61, 132] on link "End of Course Assessment" at bounding box center [37, 132] width 74 height 14
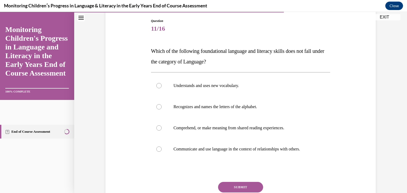
scroll to position [73, 0]
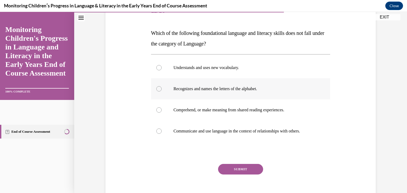
click at [275, 85] on label "Recognizes and names the letters of the alphabet." at bounding box center [240, 88] width 179 height 21
click at [162, 86] on input "Recognizes and names the letters of the alphabet." at bounding box center [158, 88] width 5 height 5
radio input "true"
click at [245, 169] on button "SUBMIT" at bounding box center [240, 169] width 45 height 11
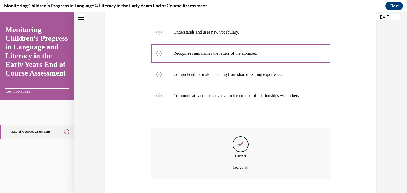
scroll to position [141, 0]
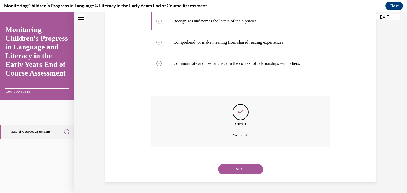
click at [245, 169] on button "NEXT" at bounding box center [240, 169] width 45 height 11
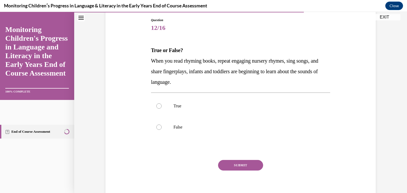
scroll to position [56, 0]
click at [253, 100] on label "True" at bounding box center [240, 105] width 179 height 21
click at [162, 103] on input "True" at bounding box center [158, 105] width 5 height 5
radio input "true"
click at [243, 166] on button "SUBMIT" at bounding box center [240, 165] width 45 height 11
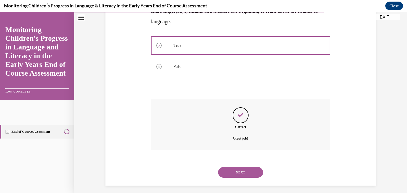
scroll to position [120, 0]
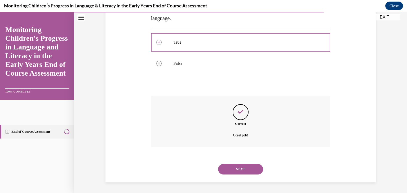
click at [245, 170] on button "NEXT" at bounding box center [240, 169] width 45 height 11
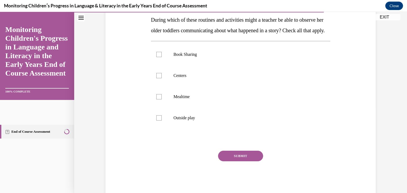
scroll to position [109, 0]
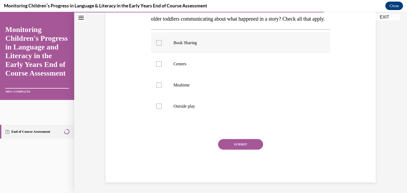
click at [226, 42] on p "Book Sharing" at bounding box center [246, 42] width 144 height 5
click at [162, 42] on input "Book Sharing" at bounding box center [158, 42] width 5 height 5
checkbox input "true"
click at [206, 61] on p "Centers" at bounding box center [246, 63] width 144 height 5
click at [162, 61] on input "Centers" at bounding box center [158, 63] width 5 height 5
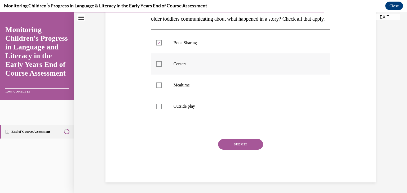
checkbox input "true"
click at [201, 82] on label "Mealtime" at bounding box center [240, 85] width 179 height 21
click at [162, 83] on input "Mealtime" at bounding box center [158, 85] width 5 height 5
checkbox input "true"
click at [205, 105] on p "Outside play" at bounding box center [246, 106] width 144 height 5
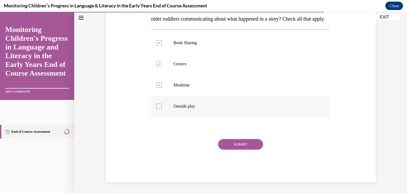
click at [162, 105] on input "Outside play" at bounding box center [158, 106] width 5 height 5
checkbox input "true"
click at [234, 137] on div "Question 13/16 During which of these routines and activities might a teacher be…" at bounding box center [240, 79] width 179 height 207
click at [235, 141] on button "SUBMIT" at bounding box center [240, 144] width 45 height 11
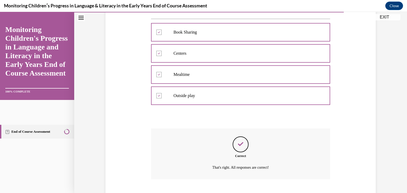
scroll to position [152, 0]
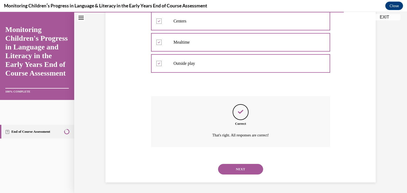
click at [237, 171] on button "NEXT" at bounding box center [240, 169] width 45 height 11
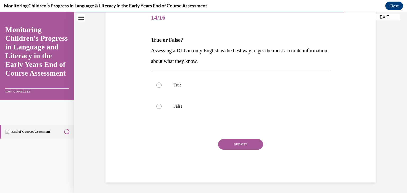
scroll to position [59, 0]
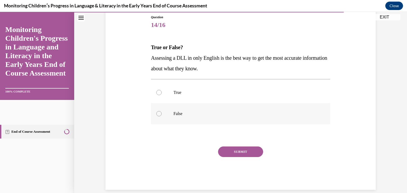
click at [193, 106] on label "False" at bounding box center [240, 113] width 179 height 21
click at [162, 111] on input "False" at bounding box center [158, 113] width 5 height 5
radio input "true"
click at [230, 153] on button "SUBMIT" at bounding box center [240, 152] width 45 height 11
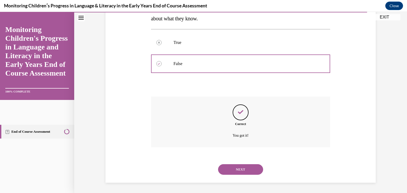
scroll to position [109, 0]
click at [237, 171] on button "NEXT" at bounding box center [240, 169] width 45 height 11
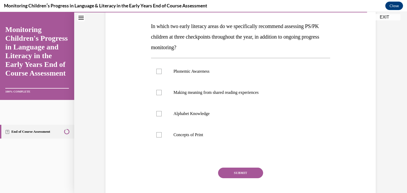
scroll to position [81, 0]
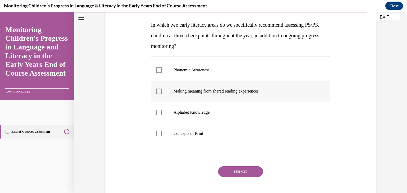
click at [216, 88] on label "Making meaning from shared reading experiences" at bounding box center [240, 91] width 179 height 21
click at [162, 89] on input "Making meaning from shared reading experiences" at bounding box center [158, 91] width 5 height 5
click at [238, 87] on label "Making meaning from shared reading experiences" at bounding box center [240, 91] width 179 height 21
click at [162, 89] on input "Making meaning from shared reading experiences" at bounding box center [158, 91] width 5 height 5
checkbox input "false"
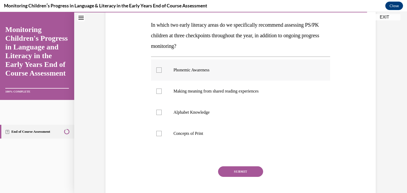
click at [219, 68] on p "Phonemic Awareness" at bounding box center [246, 70] width 144 height 5
click at [162, 68] on input "Phonemic Awareness" at bounding box center [158, 70] width 5 height 5
checkbox input "true"
click at [211, 132] on p "Concepts of Print" at bounding box center [246, 133] width 144 height 5
click at [162, 132] on input "Concepts of Print" at bounding box center [158, 133] width 5 height 5
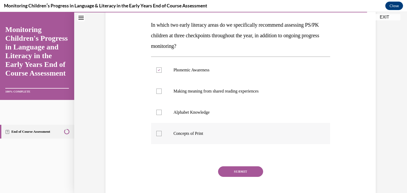
checkbox input "true"
click at [237, 171] on button "SUBMIT" at bounding box center [240, 172] width 45 height 11
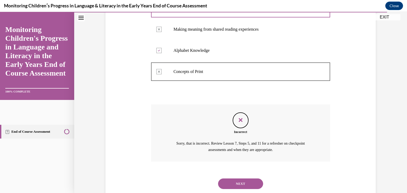
scroll to position [144, 0]
click at [250, 188] on button "NEXT" at bounding box center [240, 183] width 45 height 11
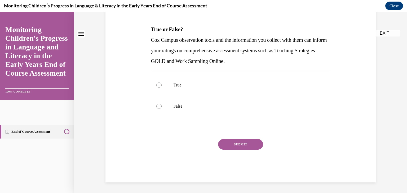
scroll to position [0, 0]
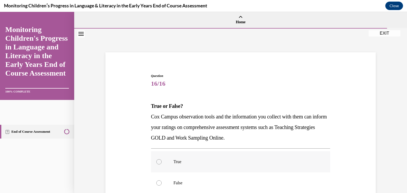
click at [217, 169] on label "True" at bounding box center [240, 162] width 179 height 21
click at [162, 165] on input "True" at bounding box center [158, 161] width 5 height 5
radio input "true"
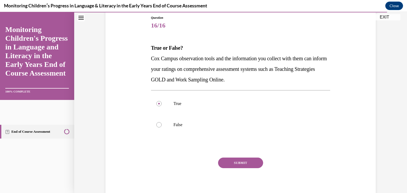
scroll to position [77, 0]
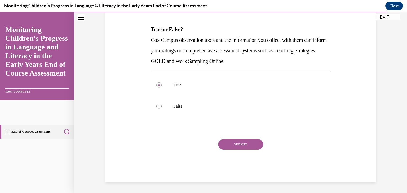
click at [248, 150] on div "SUBMIT" at bounding box center [240, 152] width 179 height 26
click at [247, 148] on button "SUBMIT" at bounding box center [240, 144] width 45 height 11
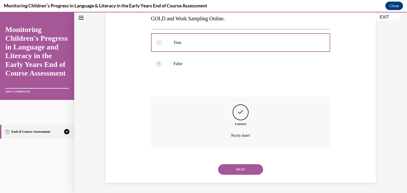
scroll to position [120, 0]
click at [247, 162] on div "NEXT" at bounding box center [240, 169] width 179 height 21
click at [247, 166] on button "NEXT" at bounding box center [240, 169] width 45 height 11
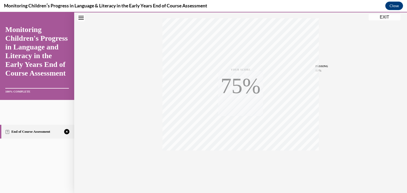
scroll to position [90, 0]
click at [236, 161] on icon "button" at bounding box center [240, 161] width 19 height 6
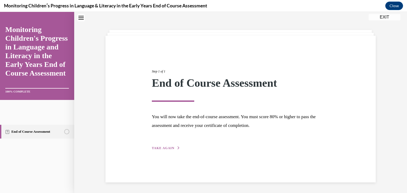
scroll to position [17, 0]
click at [158, 147] on span "TAKE AGAIN" at bounding box center [163, 149] width 23 height 4
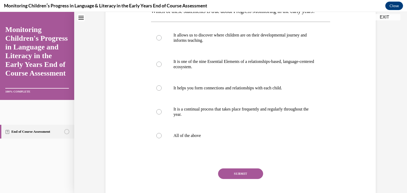
scroll to position [96, 0]
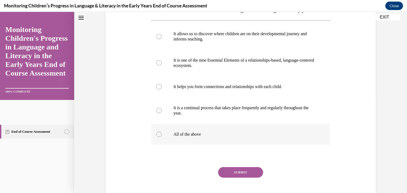
click at [169, 145] on label "All of the above" at bounding box center [240, 134] width 179 height 21
click at [162, 137] on input "All of the above" at bounding box center [158, 134] width 5 height 5
radio input "true"
click at [234, 178] on button "SUBMIT" at bounding box center [240, 172] width 45 height 11
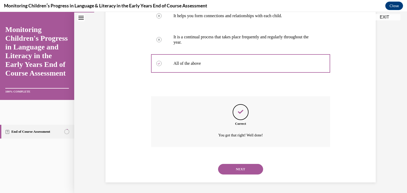
scroll to position [178, 0]
click at [236, 179] on div "NEXT" at bounding box center [240, 169] width 179 height 21
click at [237, 176] on div "NEXT" at bounding box center [240, 169] width 179 height 21
click at [238, 174] on button "NEXT" at bounding box center [240, 169] width 45 height 11
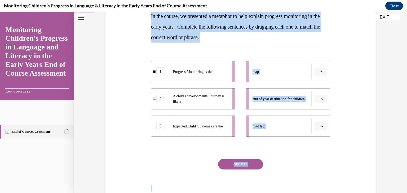
scroll to position [93, 0]
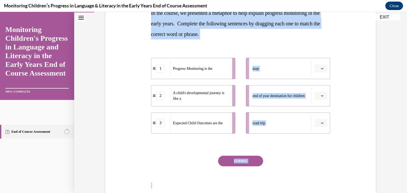
click at [366, 111] on div "Question 02/16 In the course, we presented a metaphor to help explain progress …" at bounding box center [240, 81] width 273 height 235
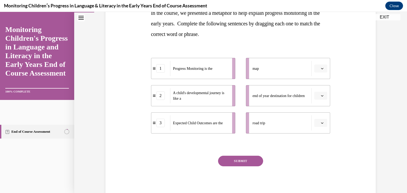
click at [315, 68] on button "button" at bounding box center [320, 69] width 13 height 8
click at [320, 86] on div "1" at bounding box center [318, 91] width 13 height 11
click at [322, 98] on button "button" at bounding box center [320, 96] width 13 height 8
click at [317, 139] on span "3" at bounding box center [317, 140] width 2 height 4
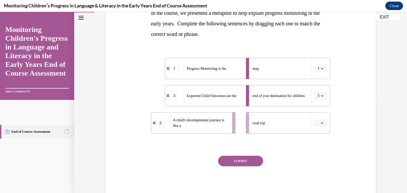
click at [321, 121] on button "button" at bounding box center [320, 123] width 13 height 8
click at [319, 155] on div "2" at bounding box center [318, 156] width 13 height 11
click at [251, 160] on button "SUBMIT" at bounding box center [240, 161] width 45 height 11
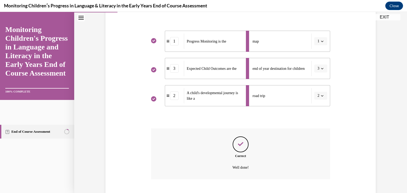
scroll to position [153, 0]
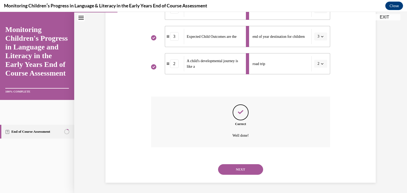
click at [229, 170] on button "NEXT" at bounding box center [240, 170] width 45 height 11
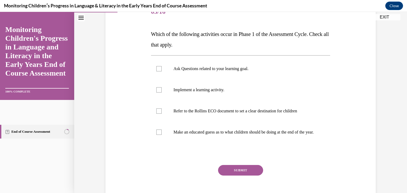
scroll to position [72, 0]
click at [248, 68] on p "Ask Questions related to your learning goal." at bounding box center [246, 68] width 144 height 5
click at [162, 68] on input "Ask Questions related to your learning goal." at bounding box center [158, 68] width 5 height 5
checkbox input "true"
click at [243, 109] on p "Refer to the Rollins ECO document to set a clear destination for children" at bounding box center [246, 110] width 144 height 5
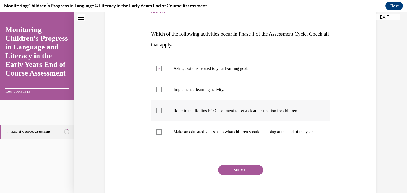
click at [162, 109] on input "Refer to the Rollins ECO document to set a clear destination for children" at bounding box center [158, 110] width 5 height 5
checkbox input "true"
click at [242, 174] on button "SUBMIT" at bounding box center [240, 170] width 45 height 11
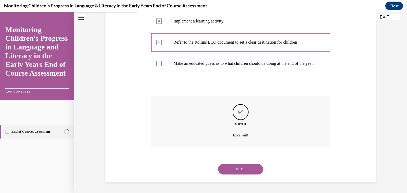
click at [241, 172] on button "NEXT" at bounding box center [240, 169] width 45 height 11
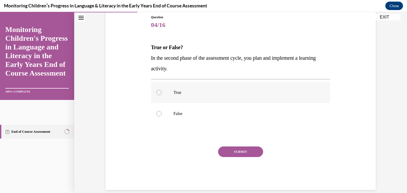
click at [191, 96] on label "True" at bounding box center [240, 92] width 179 height 21
click at [162, 95] on input "True" at bounding box center [158, 92] width 5 height 5
radio input "true"
click at [230, 152] on button "SUBMIT" at bounding box center [240, 152] width 45 height 11
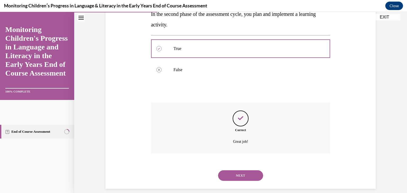
scroll to position [109, 0]
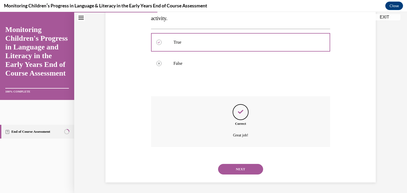
click at [238, 167] on button "NEXT" at bounding box center [240, 169] width 45 height 11
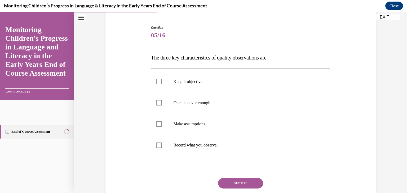
scroll to position [58, 0]
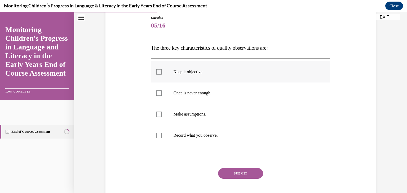
click at [191, 78] on label "Keep it objective." at bounding box center [240, 71] width 179 height 21
click at [162, 75] on input "Keep it objective." at bounding box center [158, 71] width 5 height 5
checkbox input "true"
click at [193, 95] on p "Once is never enough." at bounding box center [246, 93] width 144 height 5
click at [162, 95] on input "Once is never enough." at bounding box center [158, 93] width 5 height 5
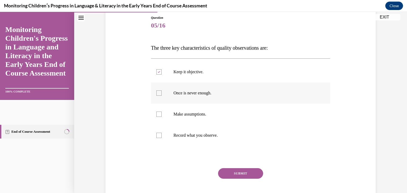
checkbox input "true"
click at [201, 139] on label "Record what you observe." at bounding box center [240, 135] width 179 height 21
click at [162, 138] on input "Record what you observe." at bounding box center [158, 135] width 5 height 5
checkbox input "true"
click at [226, 169] on button "SUBMIT" at bounding box center [240, 174] width 45 height 11
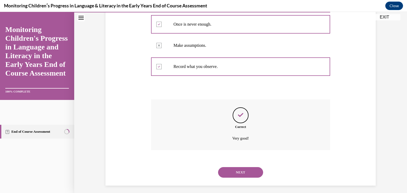
scroll to position [130, 0]
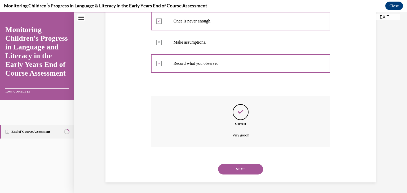
click at [226, 169] on button "NEXT" at bounding box center [240, 169] width 45 height 11
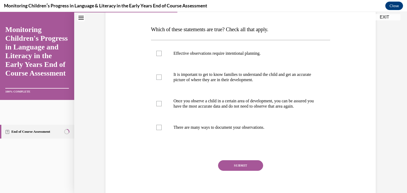
scroll to position [83, 0]
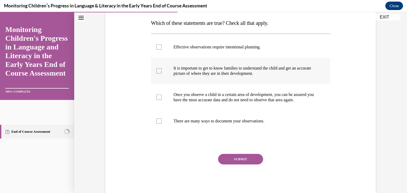
click at [243, 59] on label "It is important to get to know families to understand the child and get an accu…" at bounding box center [240, 71] width 179 height 26
click at [162, 68] on input "It is important to get to know families to understand the child and get an accu…" at bounding box center [158, 70] width 5 height 5
checkbox input "true"
click at [240, 45] on p "Effective observations require intentional planning." at bounding box center [246, 47] width 144 height 5
click at [162, 45] on input "Effective observations require intentional planning." at bounding box center [158, 47] width 5 height 5
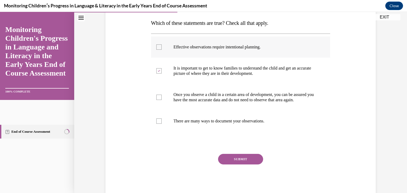
checkbox input "true"
click at [240, 130] on label "There are many ways to document your observations." at bounding box center [240, 121] width 179 height 21
click at [162, 124] on input "There are many ways to document your observations." at bounding box center [158, 121] width 5 height 5
checkbox input "true"
click at [240, 165] on button "SUBMIT" at bounding box center [240, 159] width 45 height 11
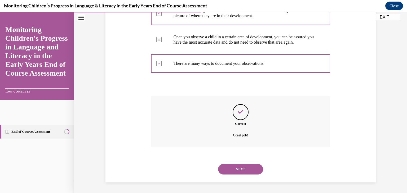
scroll to position [146, 0]
click at [249, 173] on button "NEXT" at bounding box center [240, 169] width 45 height 11
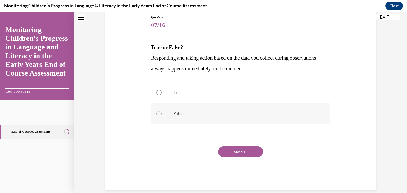
click at [225, 115] on p "False" at bounding box center [246, 113] width 144 height 5
click at [162, 115] on input "False" at bounding box center [158, 113] width 5 height 5
radio input "true"
click at [240, 153] on button "SUBMIT" at bounding box center [240, 152] width 45 height 11
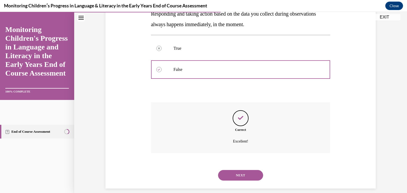
scroll to position [109, 0]
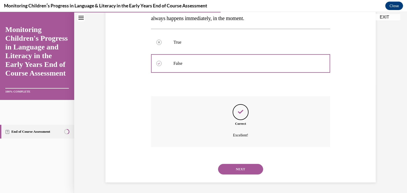
click at [256, 167] on button "NEXT" at bounding box center [240, 169] width 45 height 11
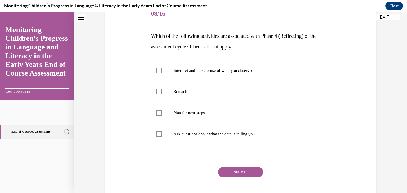
scroll to position [71, 0]
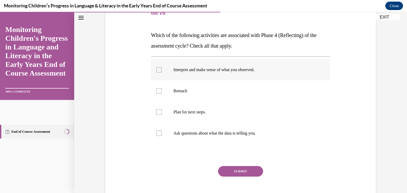
click at [288, 71] on p "Interpret and make sense of what you observed." at bounding box center [246, 69] width 144 height 5
click at [162, 71] on input "Interpret and make sense of what you observed." at bounding box center [158, 69] width 5 height 5
checkbox input "true"
click at [223, 114] on p "Plan for next steps." at bounding box center [246, 112] width 144 height 5
click at [162, 114] on input "Plan for next steps." at bounding box center [158, 112] width 5 height 5
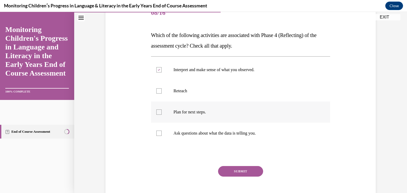
checkbox input "true"
click at [218, 131] on p "Ask questions about what the data is telling you." at bounding box center [246, 133] width 144 height 5
click at [162, 131] on input "Ask questions about what the data is telling you." at bounding box center [158, 133] width 5 height 5
checkbox input "true"
click at [246, 171] on button "SUBMIT" at bounding box center [240, 171] width 45 height 11
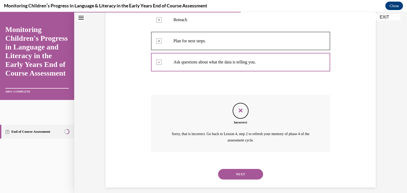
scroll to position [147, 0]
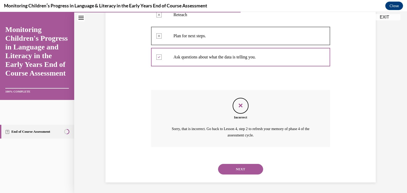
click at [246, 171] on button "NEXT" at bounding box center [240, 169] width 45 height 11
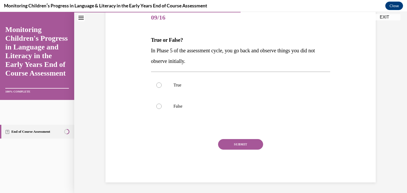
scroll to position [59, 0]
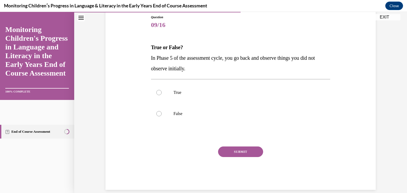
click at [244, 77] on div "Question 09/16 True or False? In Phase 5 of the assessment cycle, you go back a…" at bounding box center [240, 102] width 179 height 175
click at [248, 98] on label "True" at bounding box center [240, 92] width 179 height 21
click at [162, 95] on input "True" at bounding box center [158, 92] width 5 height 5
radio input "true"
click at [262, 154] on div "SUBMIT" at bounding box center [240, 160] width 179 height 26
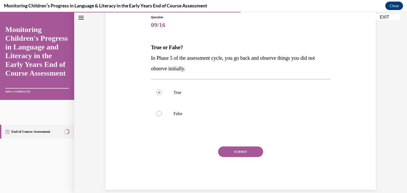
click at [249, 154] on button "SUBMIT" at bounding box center [240, 152] width 45 height 11
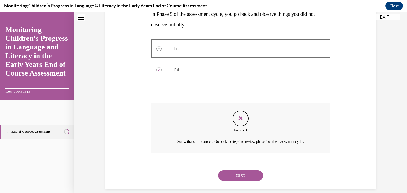
scroll to position [109, 0]
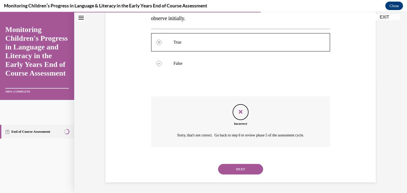
click at [242, 173] on button "NEXT" at bounding box center [240, 169] width 45 height 11
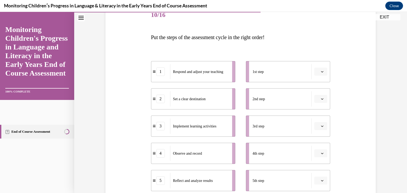
scroll to position [68, 0]
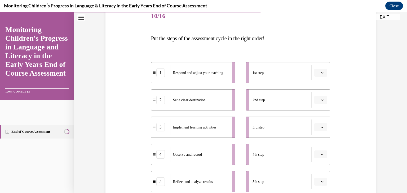
click at [318, 73] on button "button" at bounding box center [320, 73] width 13 height 8
click at [319, 105] on div "2" at bounding box center [318, 105] width 13 height 11
click at [321, 101] on icon "button" at bounding box center [322, 100] width 3 height 3
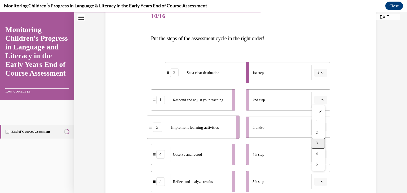
click at [317, 147] on div "3" at bounding box center [318, 143] width 13 height 11
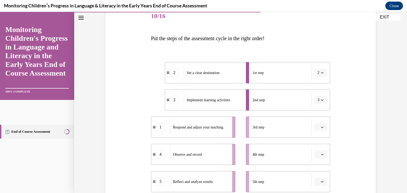
click at [321, 127] on icon "button" at bounding box center [322, 127] width 3 height 3
click at [316, 105] on span "4" at bounding box center [317, 105] width 2 height 4
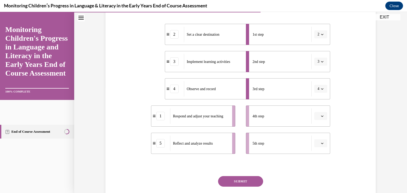
scroll to position [109, 0]
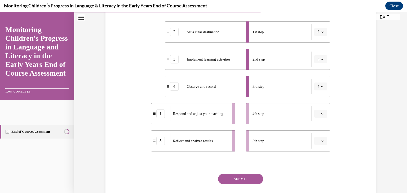
click at [319, 116] on button "button" at bounding box center [320, 114] width 13 height 8
click at [318, 177] on div "5" at bounding box center [318, 178] width 13 height 11
click at [322, 143] on button "button" at bounding box center [320, 141] width 13 height 8
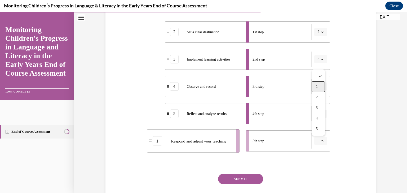
click at [315, 85] on div "1" at bounding box center [318, 87] width 13 height 11
click at [245, 179] on button "SUBMIT" at bounding box center [240, 179] width 45 height 11
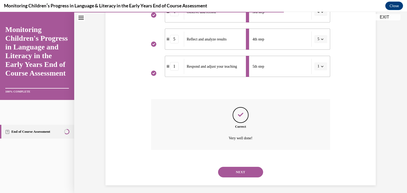
scroll to position [186, 0]
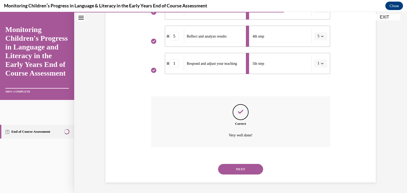
click at [243, 171] on button "NEXT" at bounding box center [240, 169] width 45 height 11
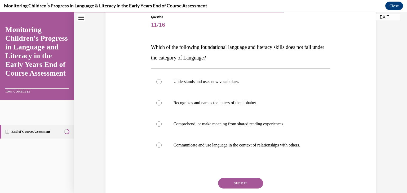
scroll to position [63, 0]
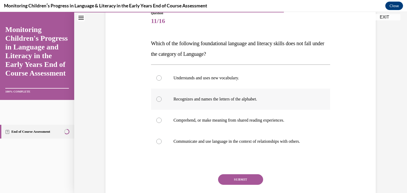
click at [249, 91] on label "Recognizes and names the letters of the alphabet." at bounding box center [240, 99] width 179 height 21
click at [162, 97] on input "Recognizes and names the letters of the alphabet." at bounding box center [158, 99] width 5 height 5
radio input "true"
click at [248, 182] on button "SUBMIT" at bounding box center [240, 180] width 45 height 11
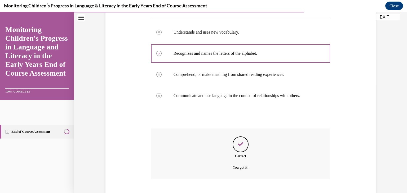
scroll to position [141, 0]
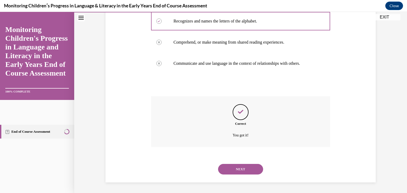
click at [247, 173] on button "NEXT" at bounding box center [240, 169] width 45 height 11
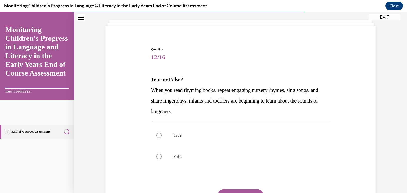
scroll to position [36, 0]
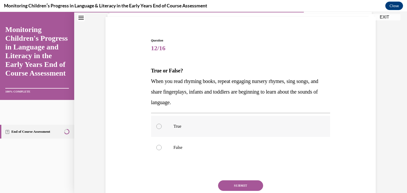
click at [197, 122] on label "True" at bounding box center [240, 126] width 179 height 21
click at [162, 124] on input "True" at bounding box center [158, 126] width 5 height 5
radio input "true"
click at [236, 183] on button "SUBMIT" at bounding box center [240, 186] width 45 height 11
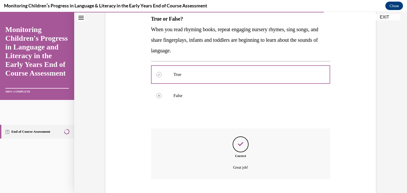
scroll to position [120, 0]
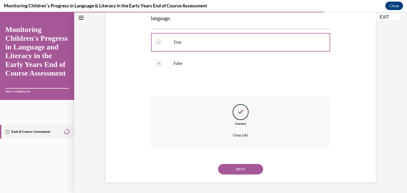
click at [245, 168] on button "NEXT" at bounding box center [240, 169] width 45 height 11
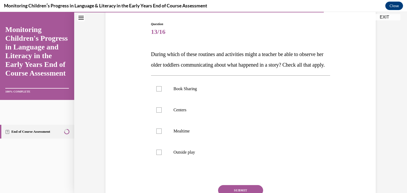
scroll to position [68, 0]
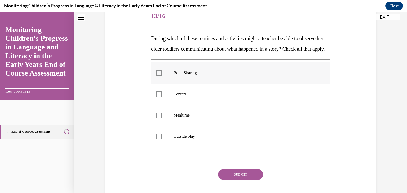
click at [215, 84] on label "Book Sharing" at bounding box center [240, 73] width 179 height 21
click at [162, 76] on input "Book Sharing" at bounding box center [158, 72] width 5 height 5
checkbox input "true"
click at [212, 105] on label "Centers" at bounding box center [240, 94] width 179 height 21
click at [162, 97] on input "Centers" at bounding box center [158, 94] width 5 height 5
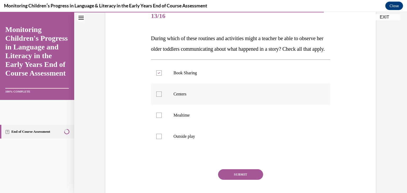
checkbox input "true"
click at [211, 118] on p "Mealtime" at bounding box center [246, 115] width 144 height 5
click at [162, 118] on input "Mealtime" at bounding box center [158, 115] width 5 height 5
checkbox input "true"
click at [210, 139] on p "Outside play" at bounding box center [246, 136] width 144 height 5
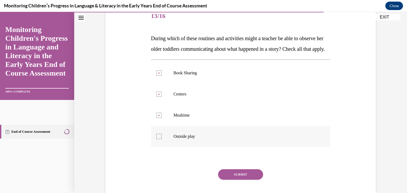
click at [162, 139] on input "Outside play" at bounding box center [158, 136] width 5 height 5
checkbox input "true"
click at [227, 192] on div "SUBMIT" at bounding box center [240, 183] width 179 height 26
click at [227, 180] on button "SUBMIT" at bounding box center [240, 175] width 45 height 11
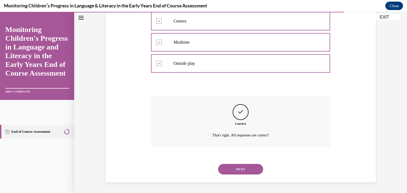
scroll to position [152, 0]
click at [244, 171] on button "NEXT" at bounding box center [240, 169] width 45 height 11
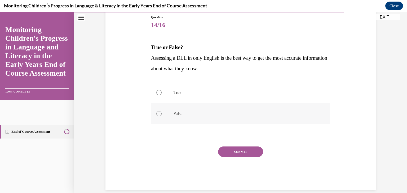
click at [195, 115] on p "False" at bounding box center [246, 113] width 144 height 5
click at [162, 115] on input "False" at bounding box center [158, 113] width 5 height 5
radio input "true"
click at [240, 152] on button "SUBMIT" at bounding box center [240, 152] width 45 height 11
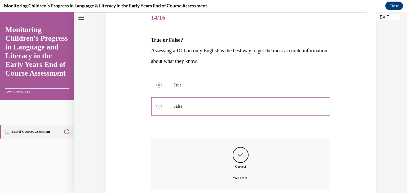
scroll to position [109, 0]
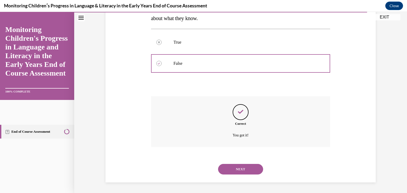
click at [239, 166] on button "NEXT" at bounding box center [240, 169] width 45 height 11
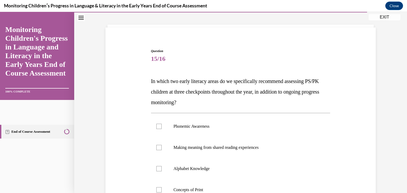
scroll to position [32, 0]
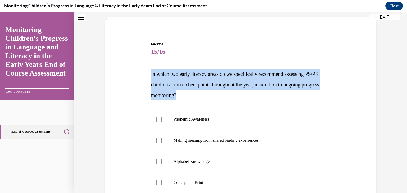
drag, startPoint x: 224, startPoint y: 96, endPoint x: 146, endPoint y: 71, distance: 81.1
click at [146, 71] on div "Question 15/16 In which two early literacy areas do we specifically recommend a…" at bounding box center [240, 143] width 273 height 234
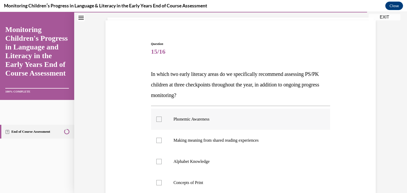
click at [189, 114] on label "Phonemic Awareness" at bounding box center [240, 119] width 179 height 21
click at [162, 117] on input "Phonemic Awareness" at bounding box center [158, 119] width 5 height 5
checkbox input "true"
click at [190, 159] on p "Alphabet Knowledge" at bounding box center [246, 161] width 144 height 5
click at [162, 159] on input "Alphabet Knowledge" at bounding box center [158, 161] width 5 height 5
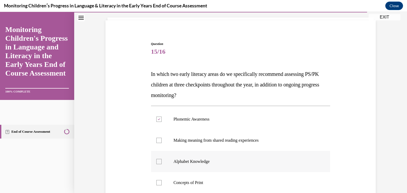
checkbox input "true"
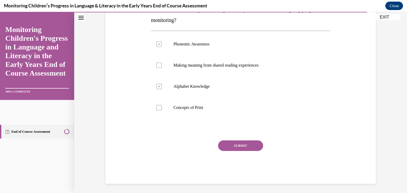
click at [240, 150] on button "SUBMIT" at bounding box center [240, 146] width 45 height 11
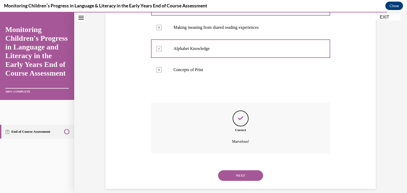
scroll to position [152, 0]
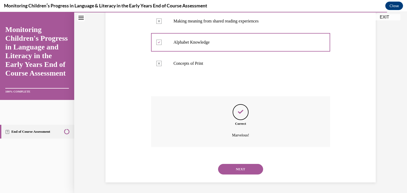
click at [241, 168] on button "NEXT" at bounding box center [240, 169] width 45 height 11
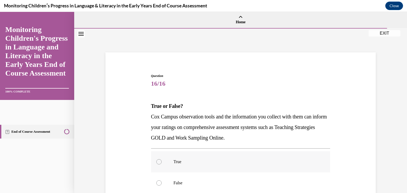
click at [183, 157] on label "True" at bounding box center [240, 162] width 179 height 21
click at [162, 159] on input "True" at bounding box center [158, 161] width 5 height 5
radio input "true"
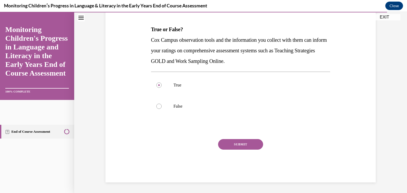
click at [249, 147] on button "SUBMIT" at bounding box center [240, 144] width 45 height 11
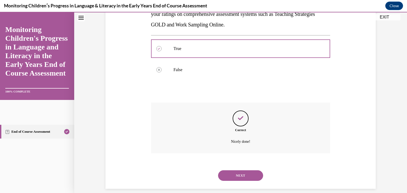
scroll to position [120, 0]
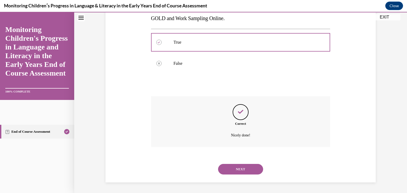
click at [240, 167] on button "NEXT" at bounding box center [240, 169] width 45 height 11
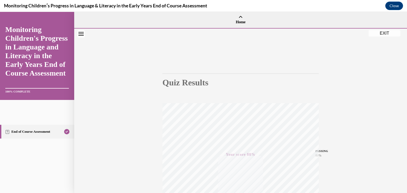
scroll to position [90, 0]
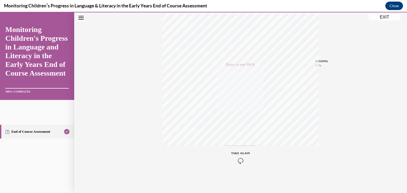
drag, startPoint x: 396, startPoint y: 112, endPoint x: 405, endPoint y: 38, distance: 74.7
click at [403, 38] on div "Home Question 16/16 True or False? Cox Campus observation tools and the informa…" at bounding box center [240, 102] width 333 height 181
click at [380, 15] on button "EXIT" at bounding box center [385, 17] width 32 height 6
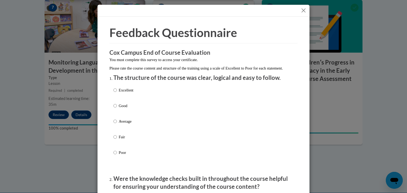
click at [124, 93] on p "Excellent" at bounding box center [126, 90] width 15 height 6
click at [117, 93] on input "Excellent" at bounding box center [114, 90] width 3 height 6
radio input "true"
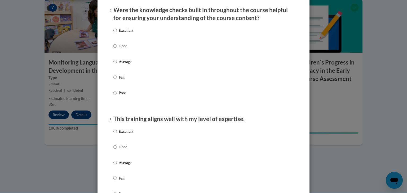
click at [147, 36] on div "Excellent Good Average Fair Poor" at bounding box center [203, 68] width 180 height 86
click at [126, 33] on p "Excellent" at bounding box center [126, 31] width 15 height 6
click at [117, 33] on input "Excellent" at bounding box center [114, 31] width 3 height 6
radio input "true"
click at [127, 135] on p "Excellent" at bounding box center [126, 132] width 15 height 6
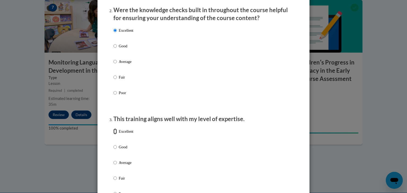
click at [117, 135] on input "Excellent" at bounding box center [114, 132] width 3 height 6
radio input "true"
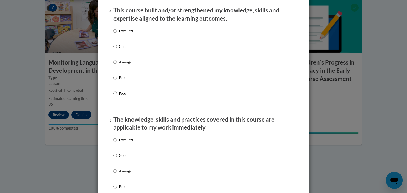
scroll to position [382, 0]
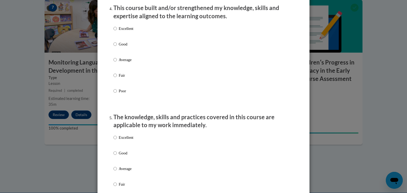
click at [119, 32] on p "Excellent" at bounding box center [126, 29] width 15 height 6
click at [117, 32] on input "Excellent" at bounding box center [114, 29] width 3 height 6
radio input "true"
click at [130, 141] on p "Excellent" at bounding box center [126, 138] width 15 height 6
click at [117, 141] on input "Excellent" at bounding box center [114, 138] width 3 height 6
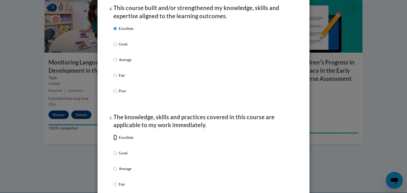
radio input "true"
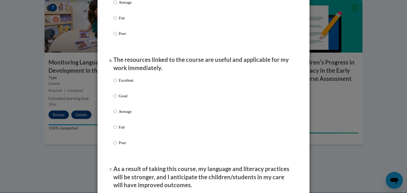
scroll to position [602, 0]
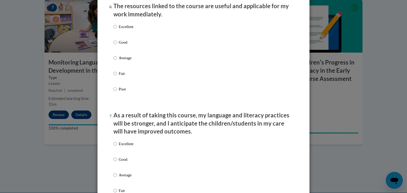
click at [135, 32] on div "Excellent Good Average Fair Poor" at bounding box center [203, 64] width 180 height 86
click at [130, 30] on p "Excellent" at bounding box center [126, 27] width 15 height 6
click at [117, 30] on input "Excellent" at bounding box center [114, 27] width 3 height 6
radio input "true"
click at [119, 156] on label "Excellent" at bounding box center [123, 148] width 20 height 14
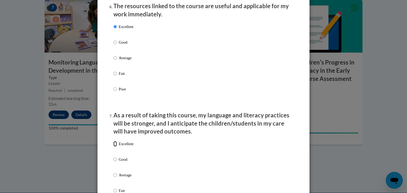
click at [117, 147] on input "Excellent" at bounding box center [114, 144] width 3 height 6
radio input "true"
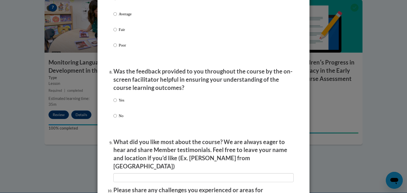
scroll to position [798, 0]
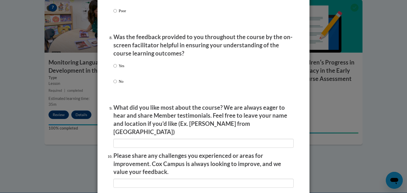
click at [123, 71] on div "Yes No" at bounding box center [203, 79] width 180 height 39
click at [116, 72] on label "Yes" at bounding box center [118, 70] width 11 height 14
click at [116, 69] on input "Yes" at bounding box center [114, 66] width 3 height 6
radio input "true"
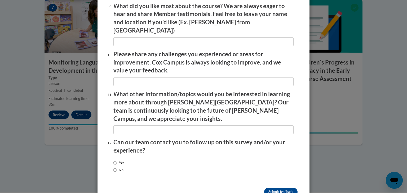
scroll to position [910, 0]
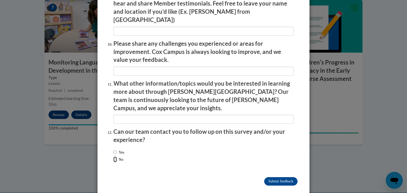
click at [114, 157] on input "No" at bounding box center [114, 160] width 3 height 6
radio input "true"
click at [280, 178] on input "Submit feedback" at bounding box center [280, 182] width 33 height 8
